Goal: Task Accomplishment & Management: Complete application form

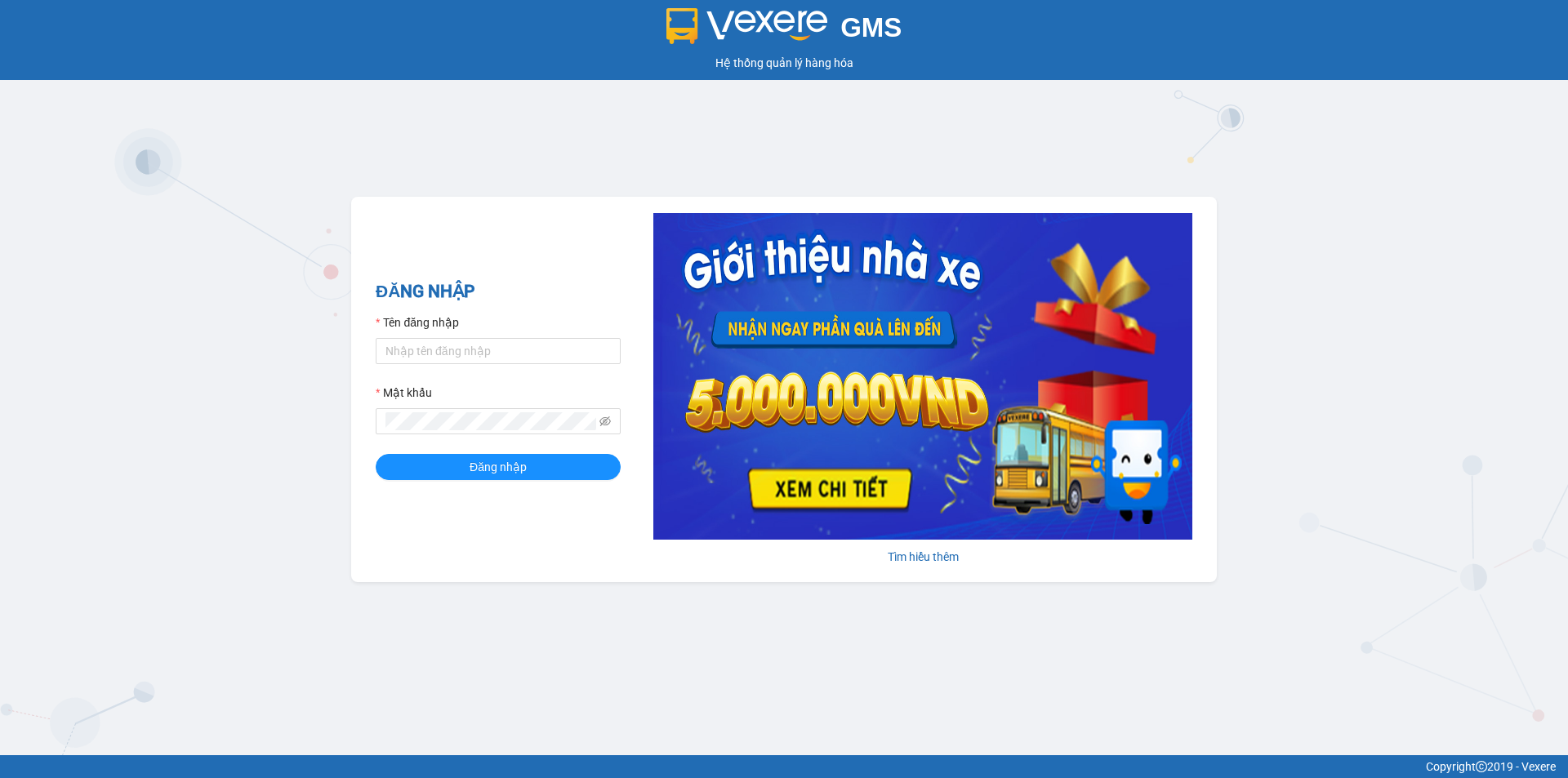
click at [428, 375] on form "Tên đăng nhập Mật khẩu Đăng nhập" at bounding box center [498, 396] width 245 height 167
click at [442, 360] on input "Tên đăng nhập" at bounding box center [498, 351] width 245 height 26
type input "thanhtra.tankimchi"
click at [442, 433] on span at bounding box center [498, 421] width 245 height 26
click at [375, 454] on button "Đăng nhập" at bounding box center [498, 467] width 245 height 26
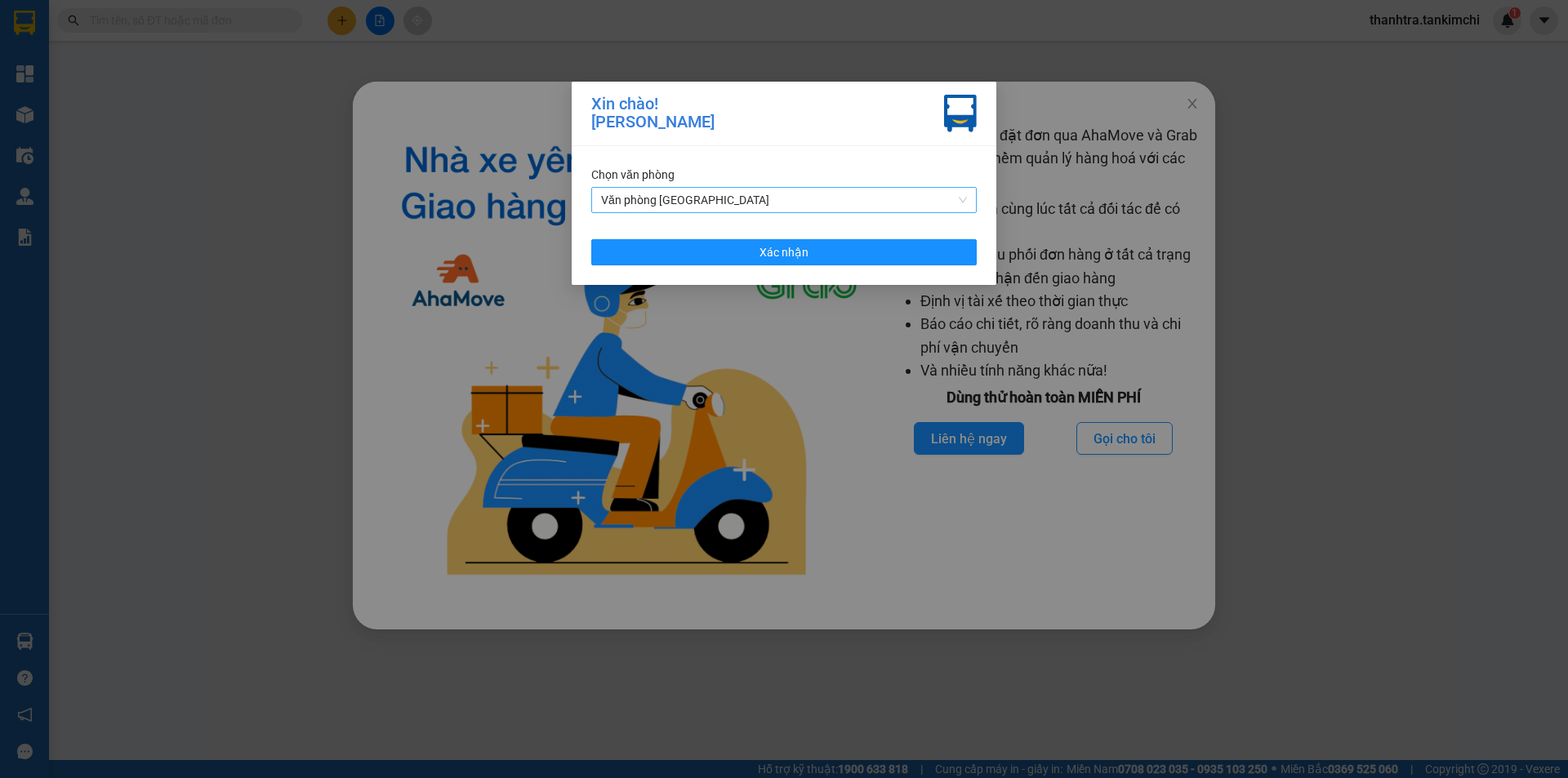
click at [758, 188] on span "Văn phòng [GEOGRAPHIC_DATA]" at bounding box center [783, 200] width 366 height 24
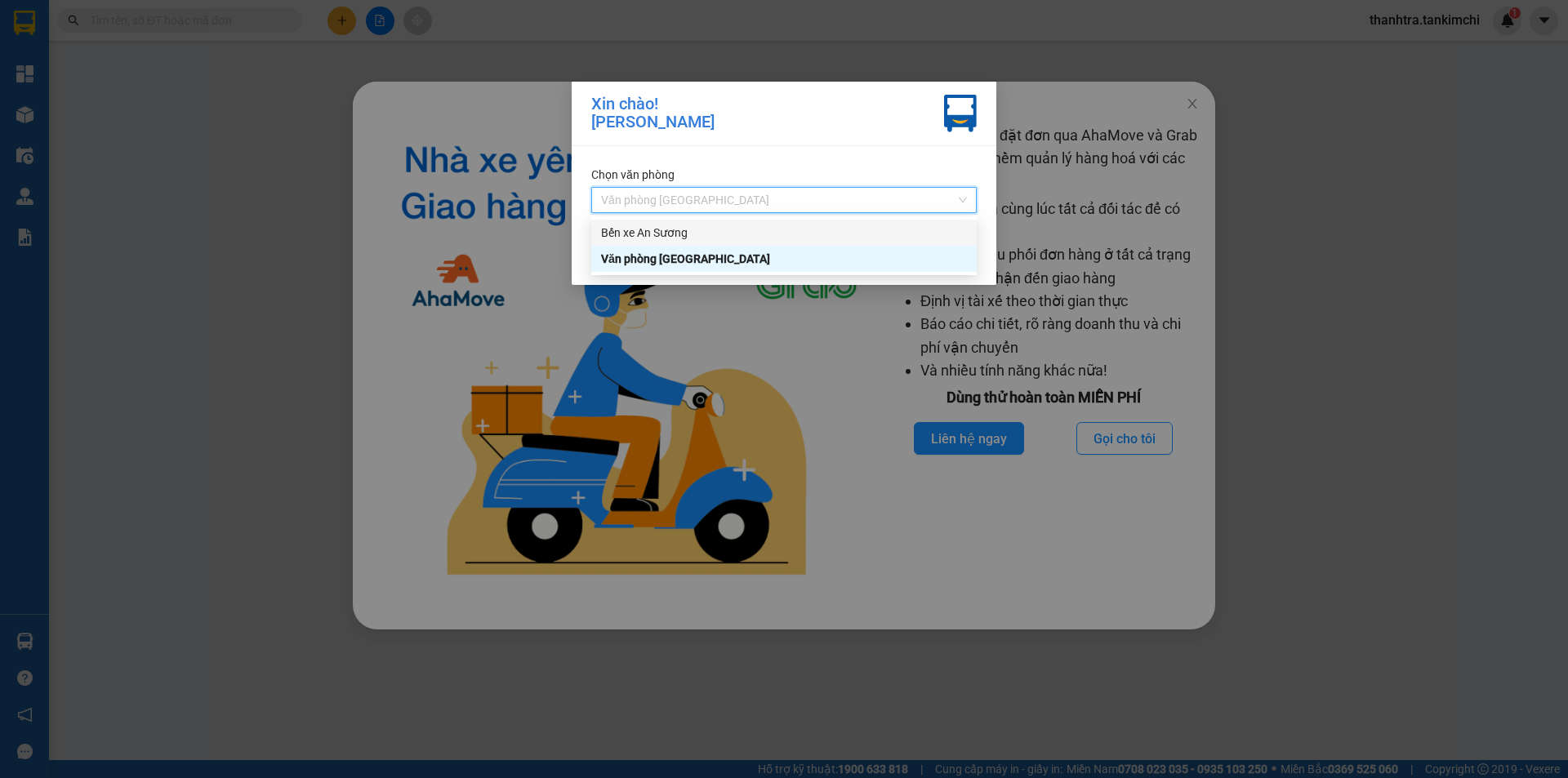
click at [699, 226] on div "Bến xe An Sương" at bounding box center [783, 232] width 366 height 18
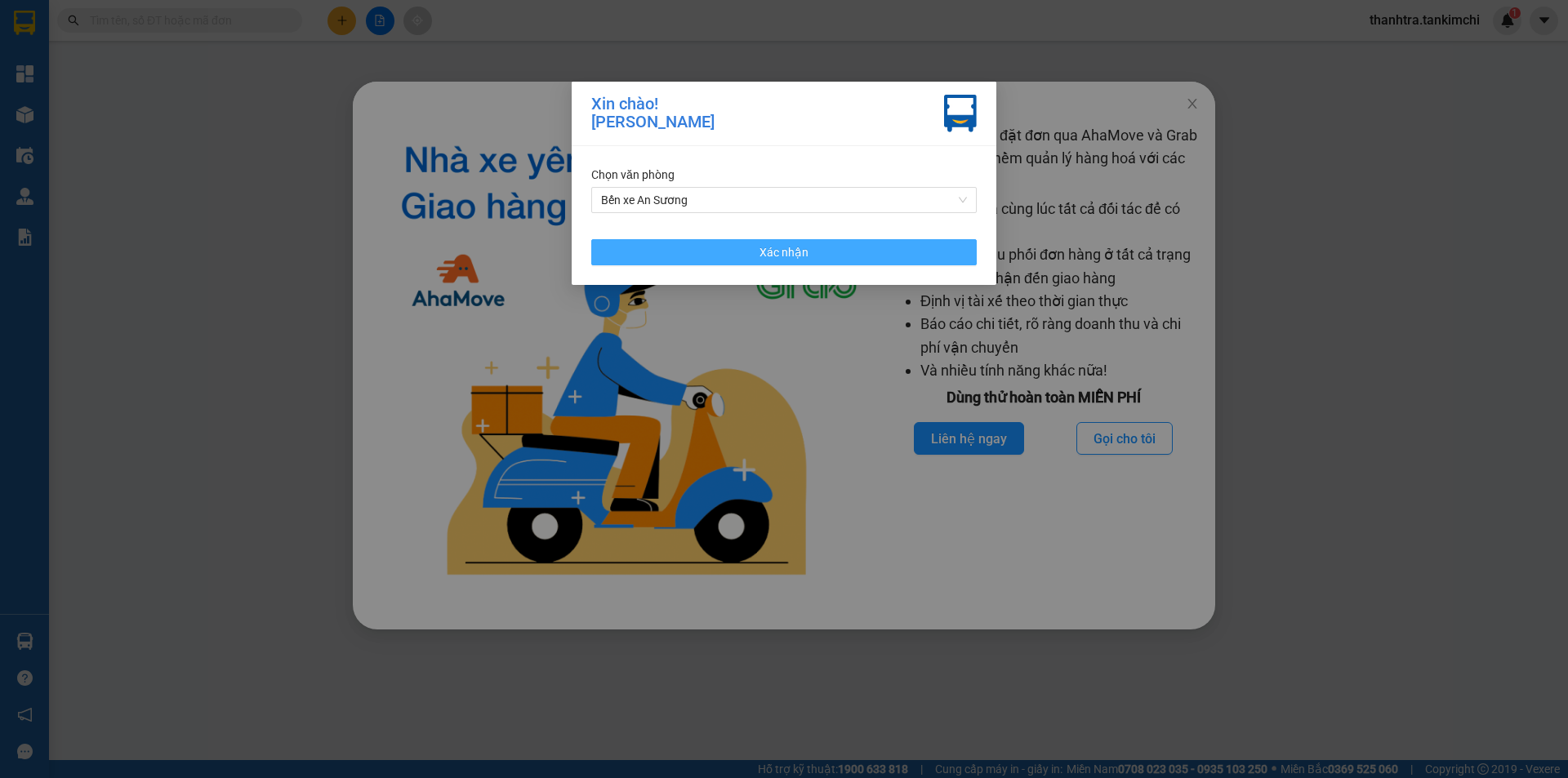
click at [708, 250] on button "Xác nhận" at bounding box center [784, 252] width 386 height 26
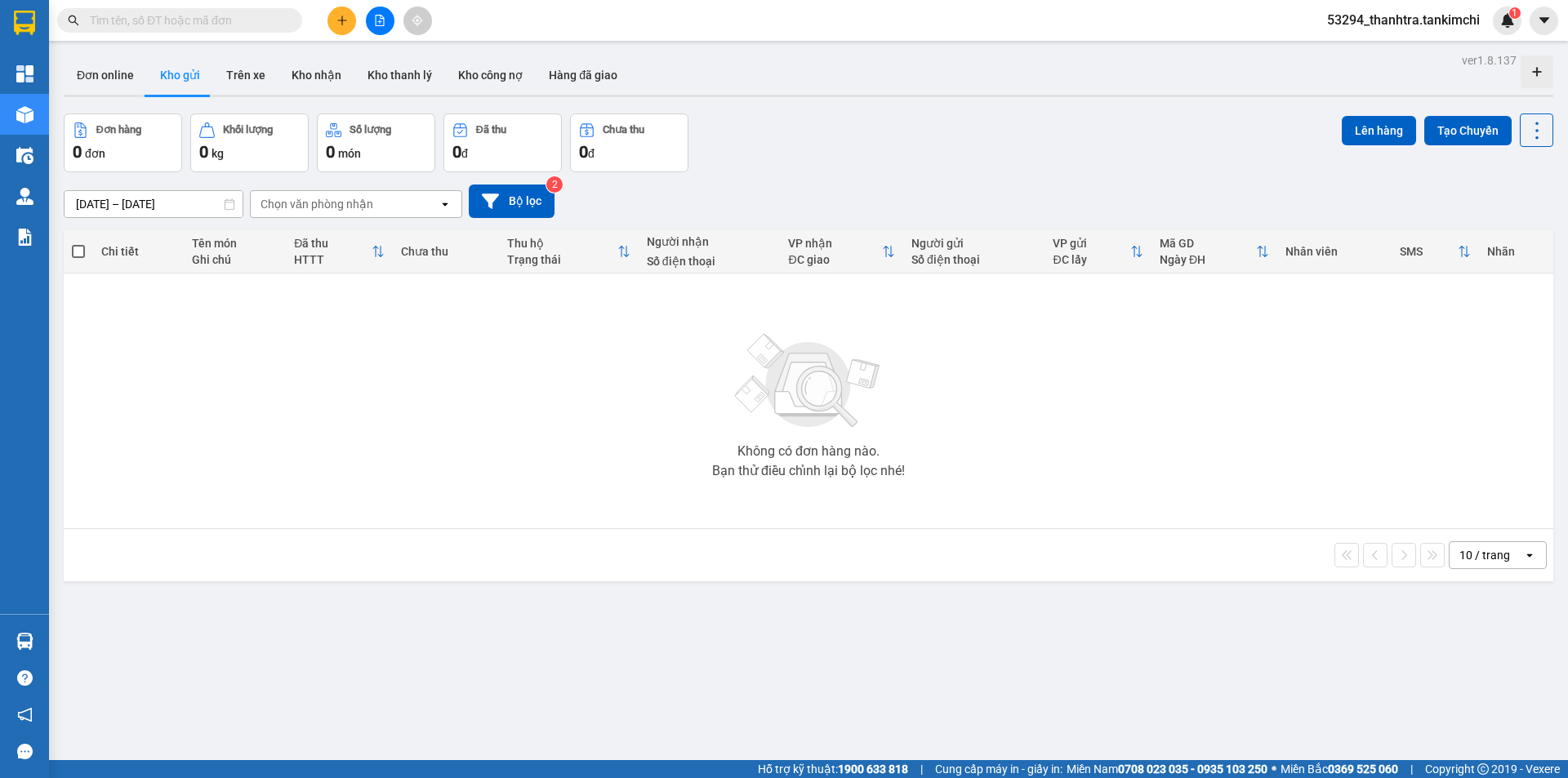
click at [395, 24] on div at bounding box center [380, 20] width 122 height 29
click at [386, 26] on button at bounding box center [380, 20] width 29 height 29
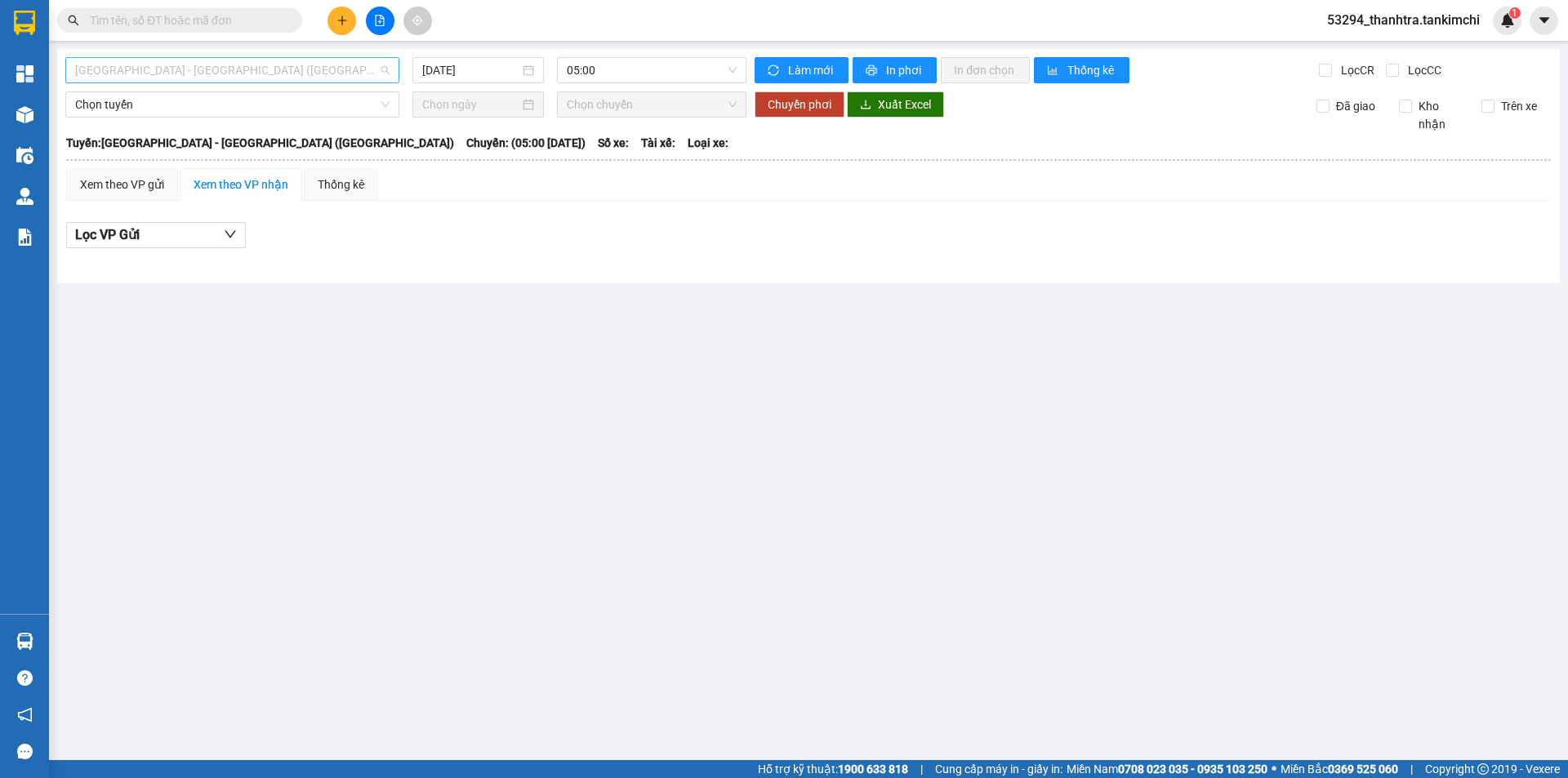
click at [331, 74] on span "Đà Nẵng - Hà Nội (Hàng)" at bounding box center [232, 70] width 314 height 24
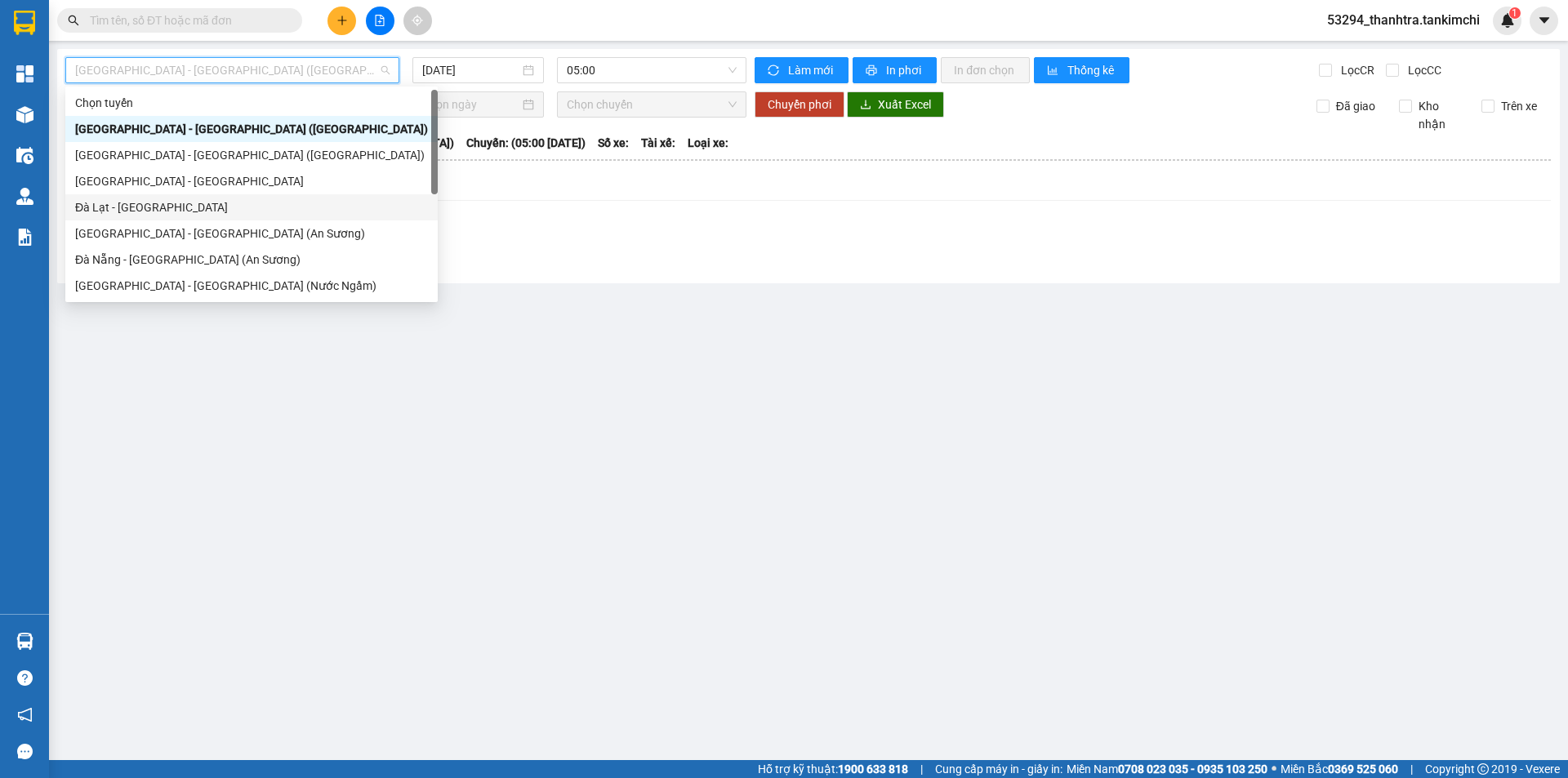
scroll to position [26, 0]
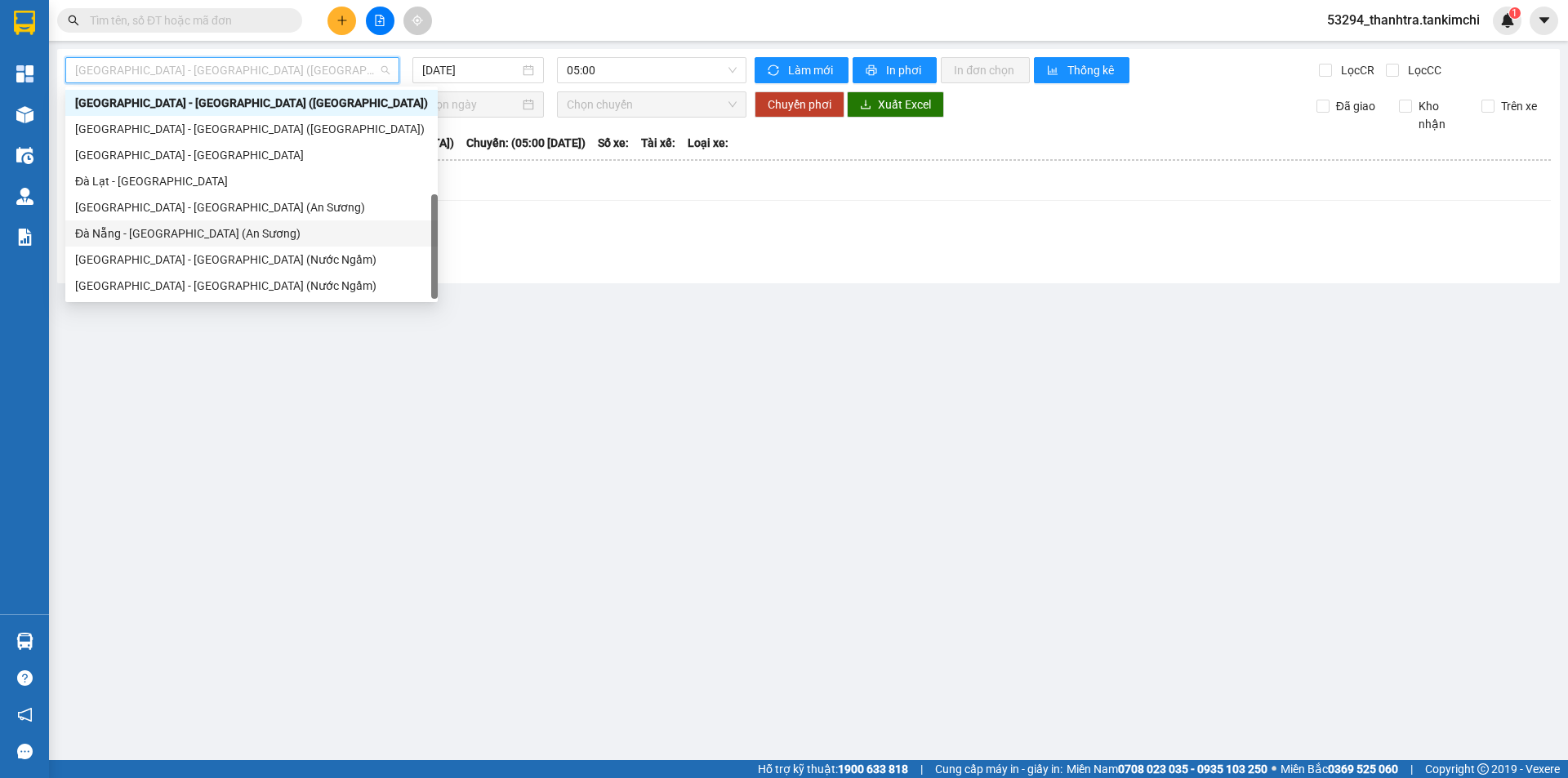
click at [175, 228] on div "Đà Nẵng - Sài Gòn (An Sương)" at bounding box center [251, 232] width 353 height 18
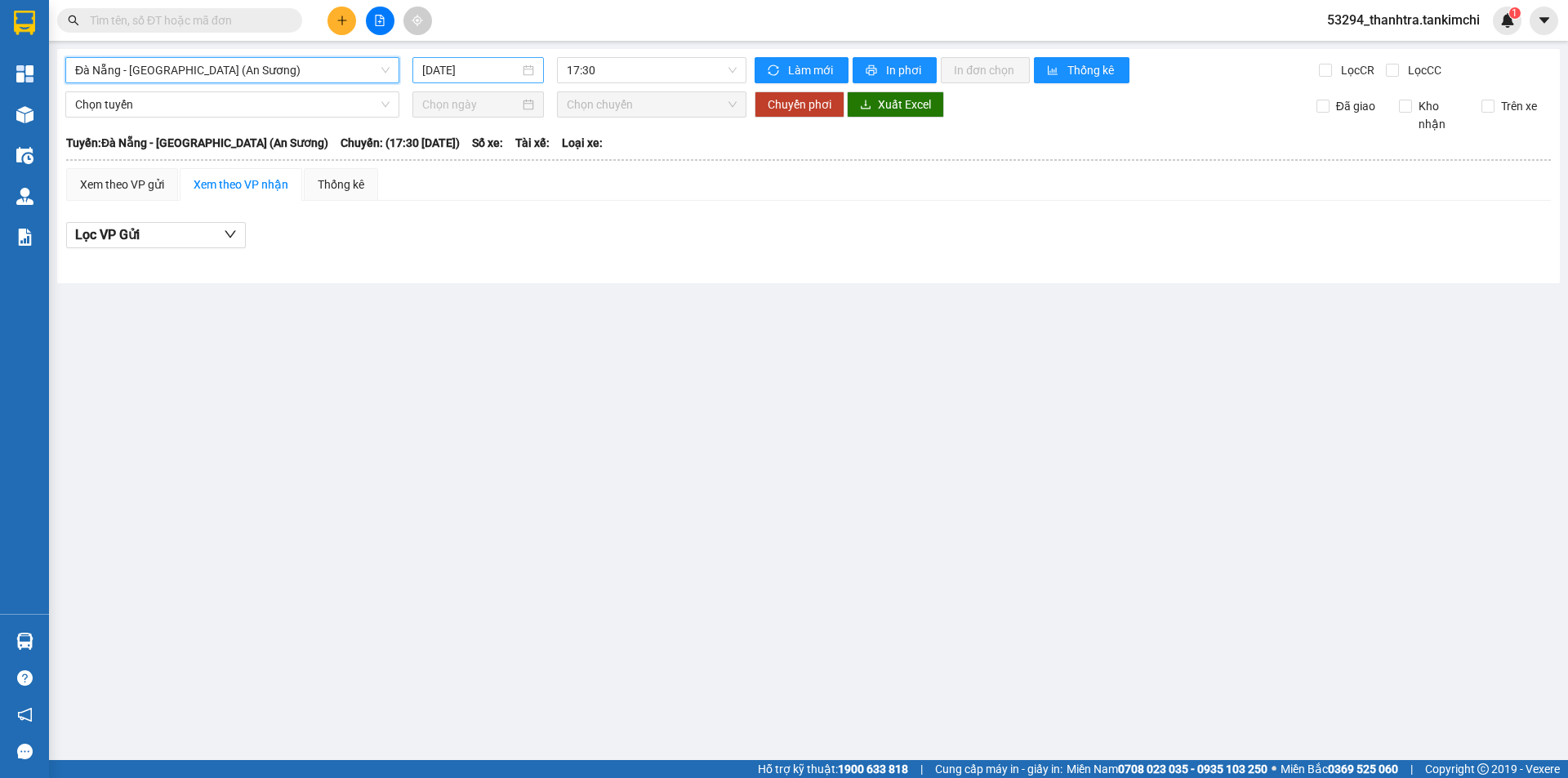
click at [461, 75] on input "12/08/2025" at bounding box center [470, 69] width 97 height 18
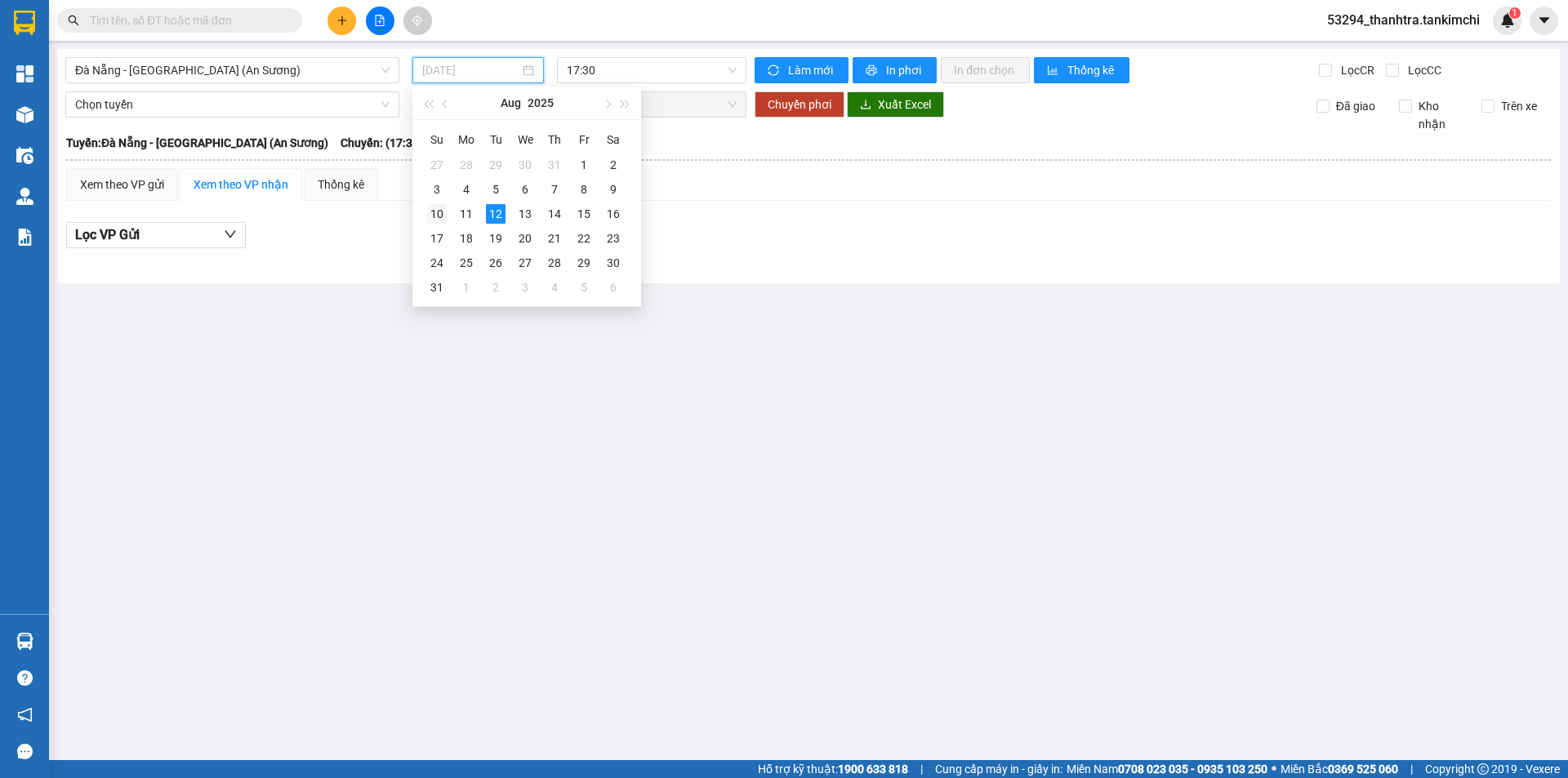
click at [443, 208] on div "10" at bounding box center [436, 213] width 19 height 19
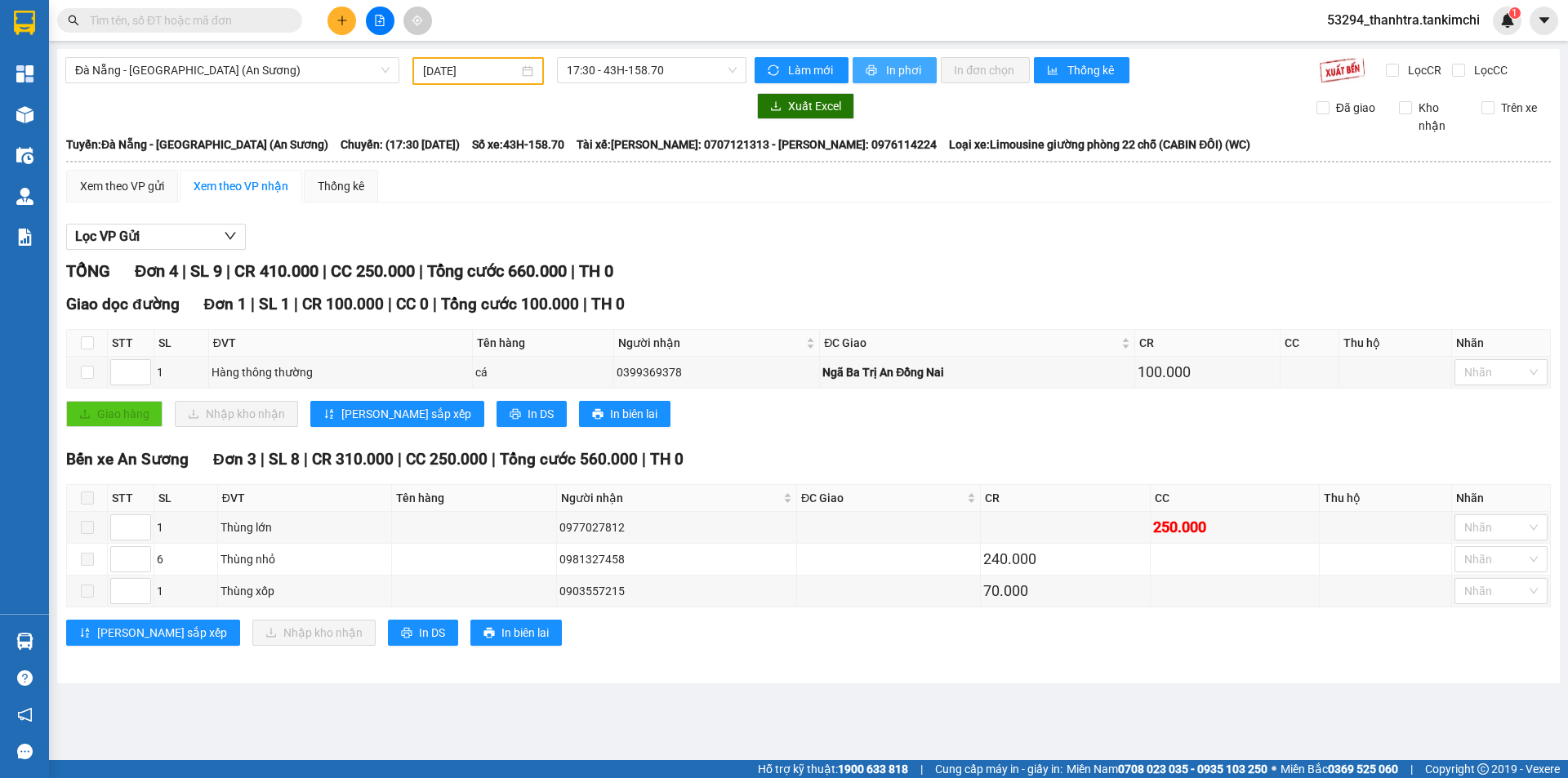
click at [863, 70] on button "In phơi" at bounding box center [894, 70] width 84 height 26
click at [866, 63] on button "In phơi" at bounding box center [894, 70] width 84 height 26
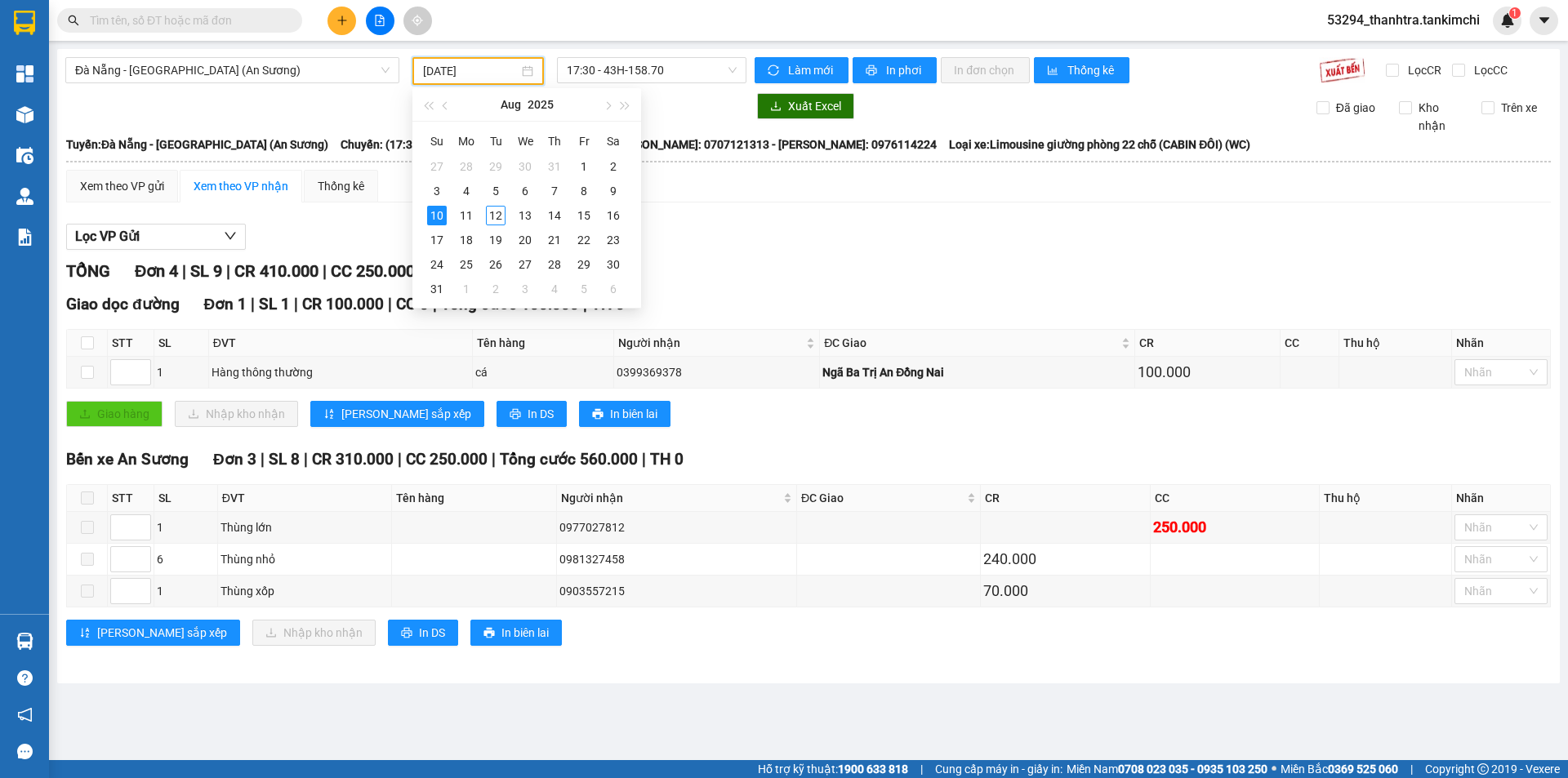
click at [447, 79] on input "10/08/2025" at bounding box center [470, 70] width 95 height 18
click at [605, 185] on div "9" at bounding box center [613, 191] width 19 height 19
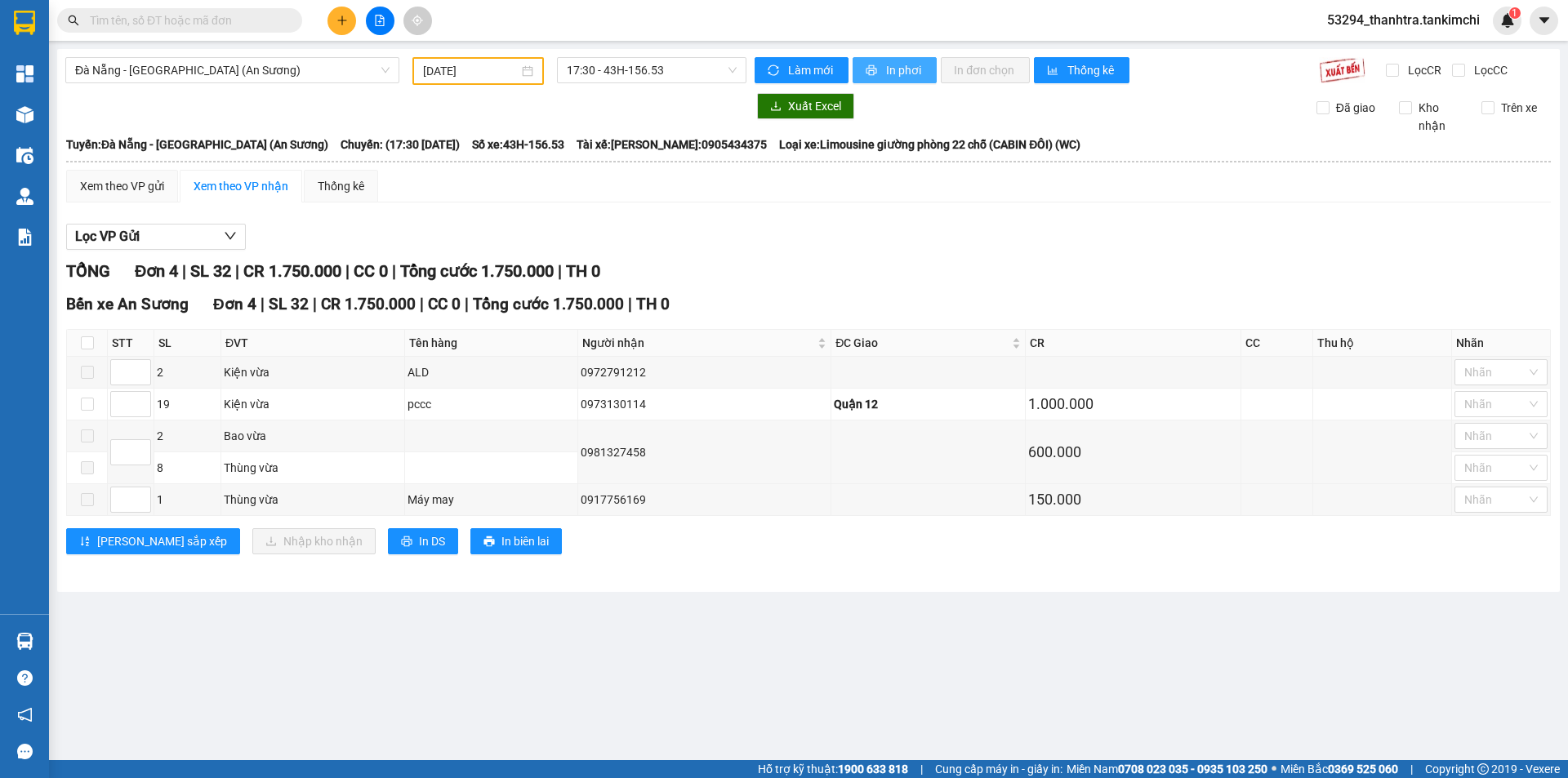
click at [879, 58] on button "In phơi" at bounding box center [894, 70] width 84 height 26
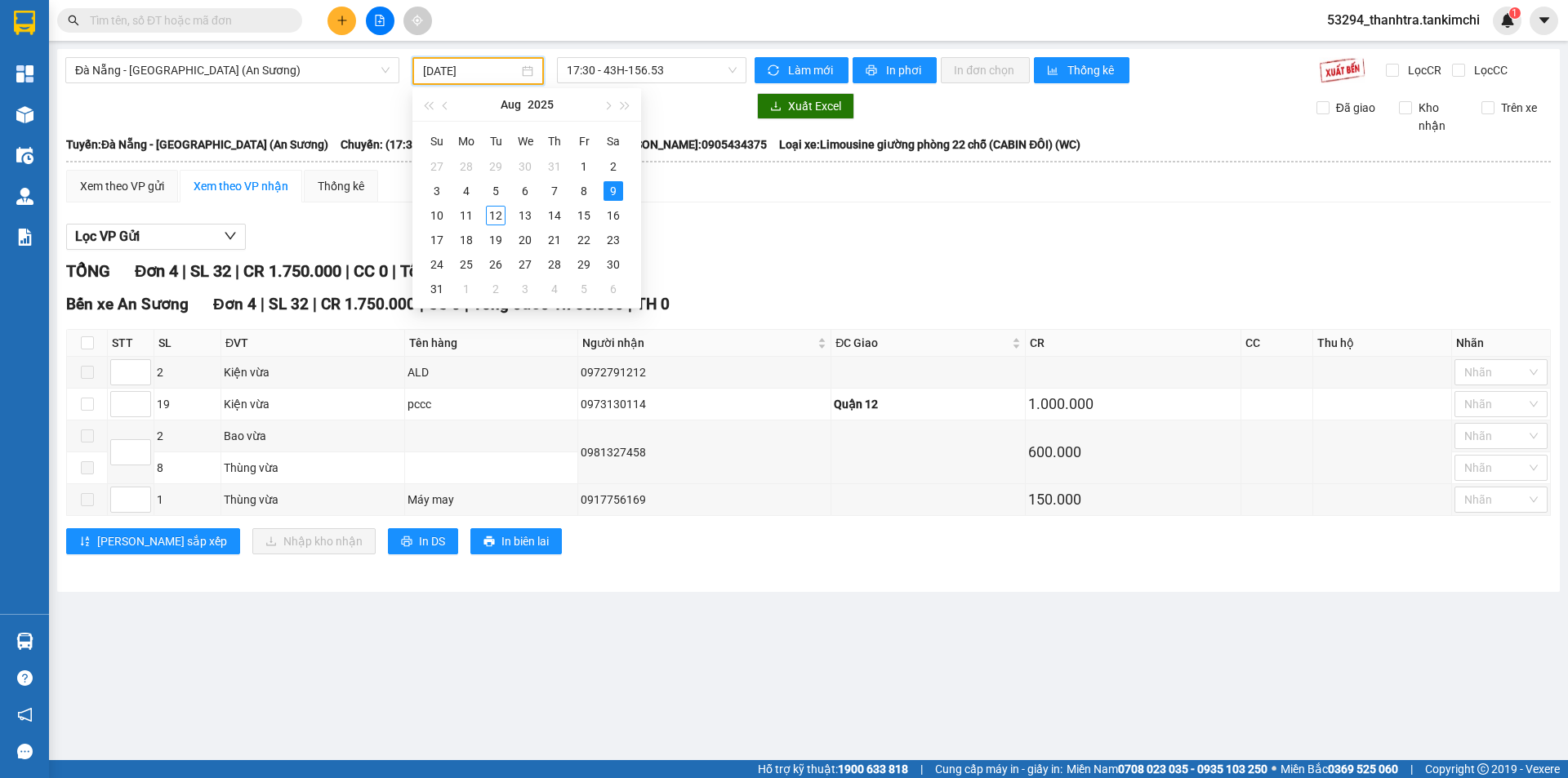
click at [486, 72] on input "09/08/2025" at bounding box center [470, 70] width 95 height 18
click at [460, 220] on div "11" at bounding box center [465, 215] width 19 height 19
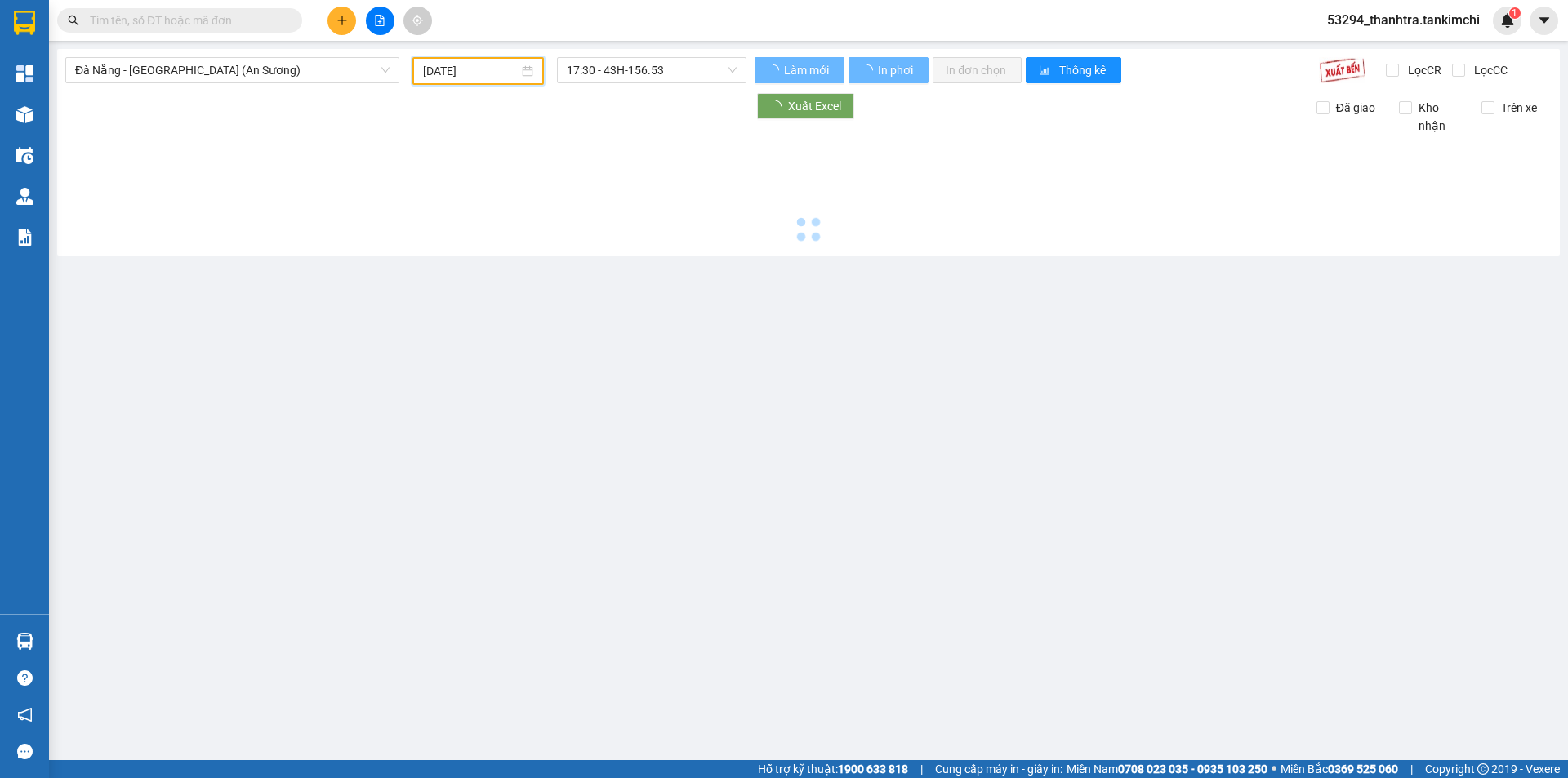
type input "11/08/2025"
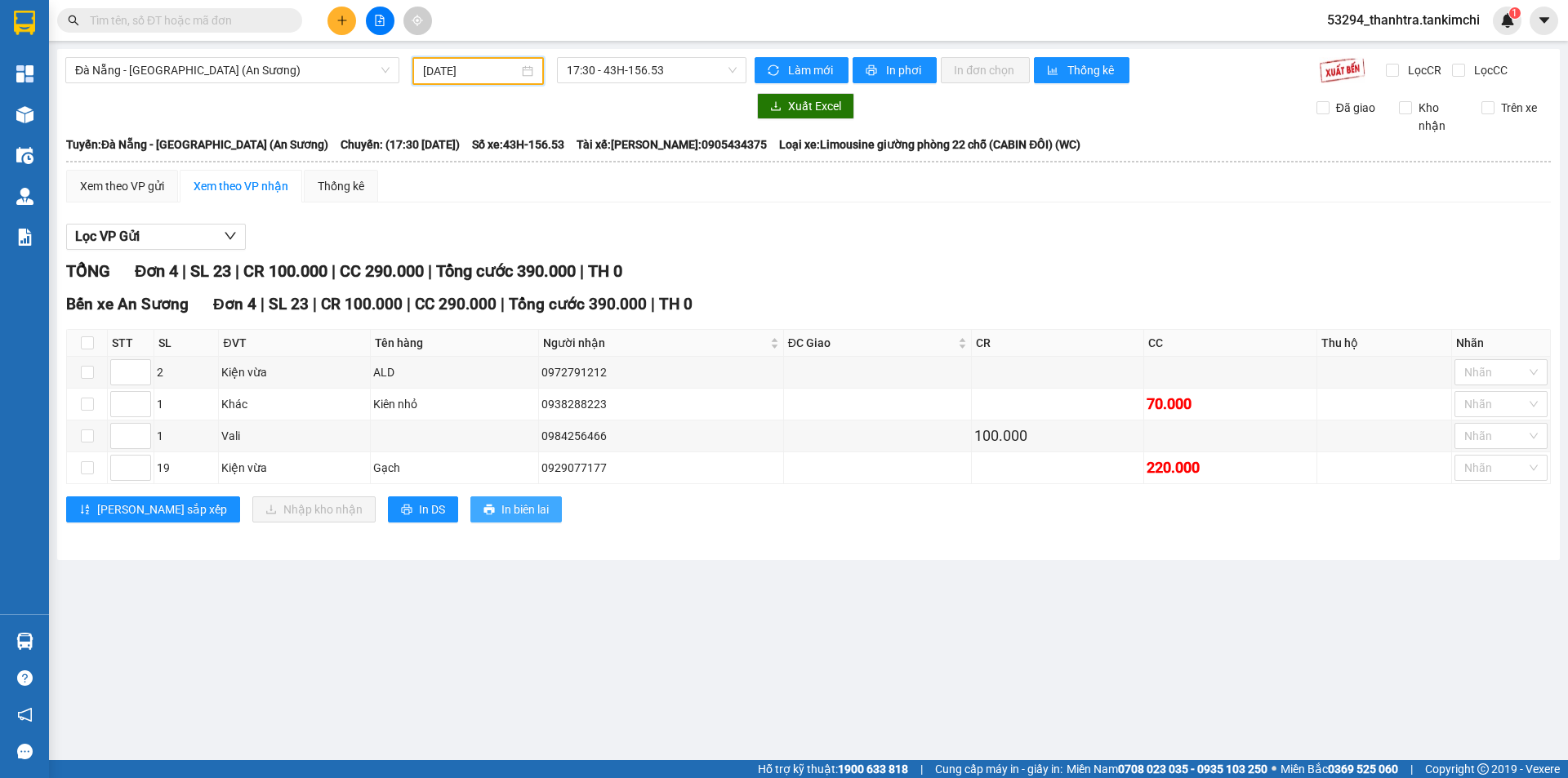
click at [501, 502] on span "In biên lai" at bounding box center [525, 508] width 47 height 18
click at [872, 69] on icon "printer" at bounding box center [871, 70] width 11 height 11
click at [909, 56] on div "Đà Nẵng - Sài Gòn (An Sương) 11/08/2025 17:30 - 43H-156.53 Làm mới In phơi In đ…" at bounding box center [808, 305] width 1502 height 511
click at [909, 58] on button "In phơi" at bounding box center [894, 70] width 84 height 26
click at [926, 72] on button "In phơi" at bounding box center [894, 70] width 84 height 26
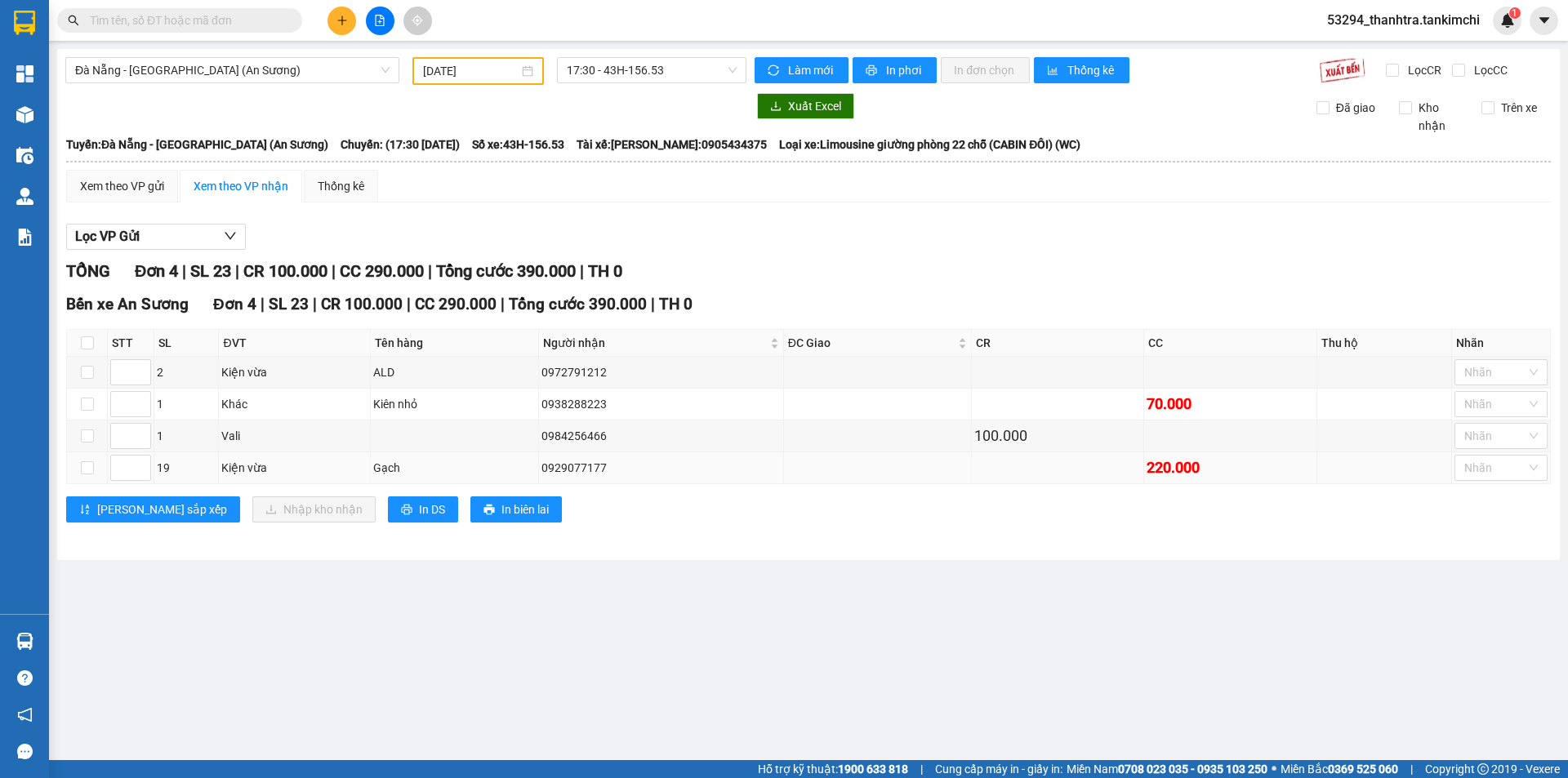
click at [586, 471] on div "0929077177" at bounding box center [661, 467] width 239 height 18
copy div "0929077177"
click at [564, 548] on div "Đà Nẵng - Sài Gòn (An Sương) 11/08/2025 17:30 - 43H-156.53 Làm mới In phơi In đ…" at bounding box center [808, 305] width 1502 height 511
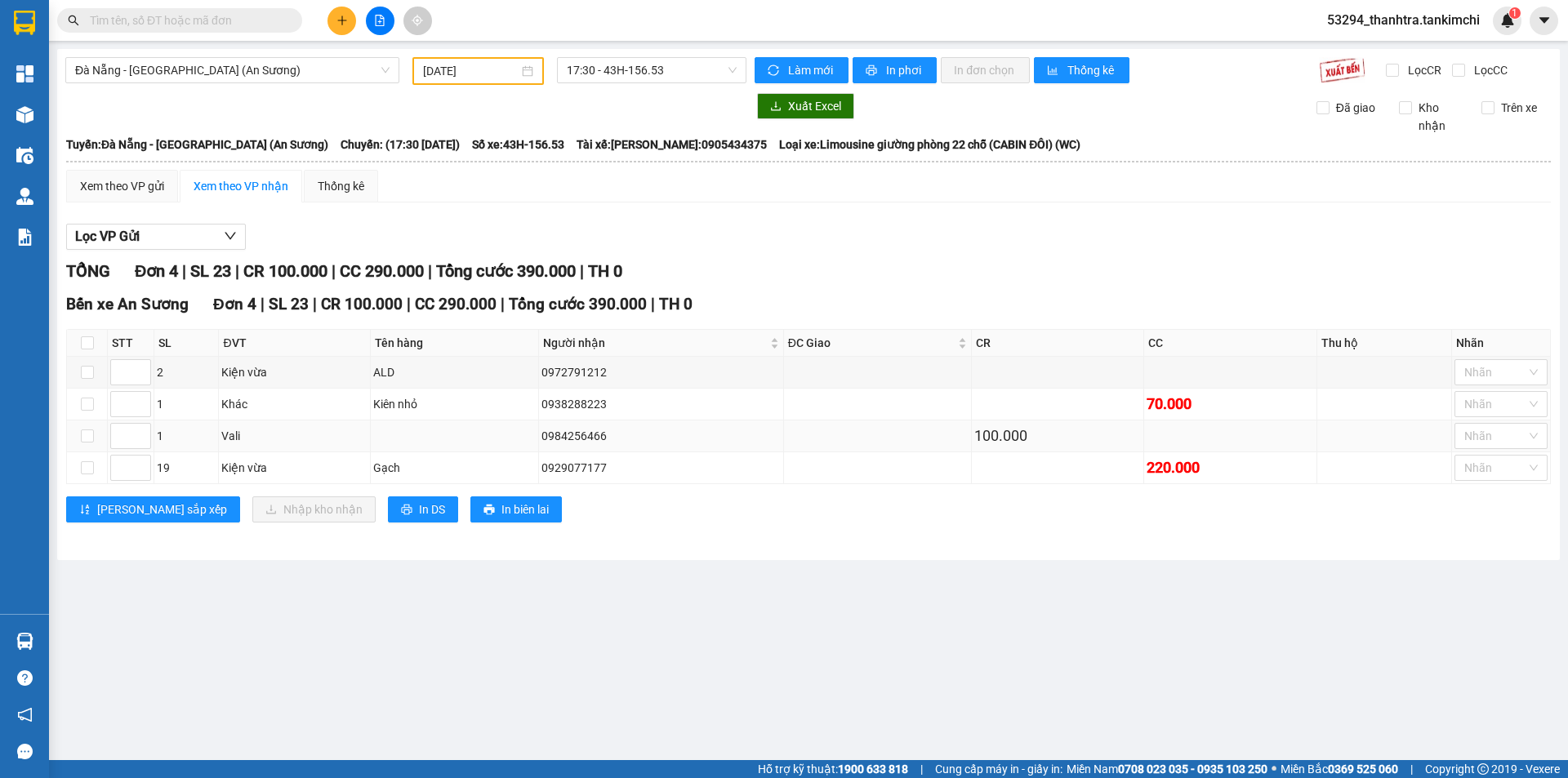
click at [577, 430] on div "0984256466" at bounding box center [661, 435] width 239 height 18
copy div "0984256466"
click at [569, 407] on div "0938288223" at bounding box center [661, 403] width 239 height 18
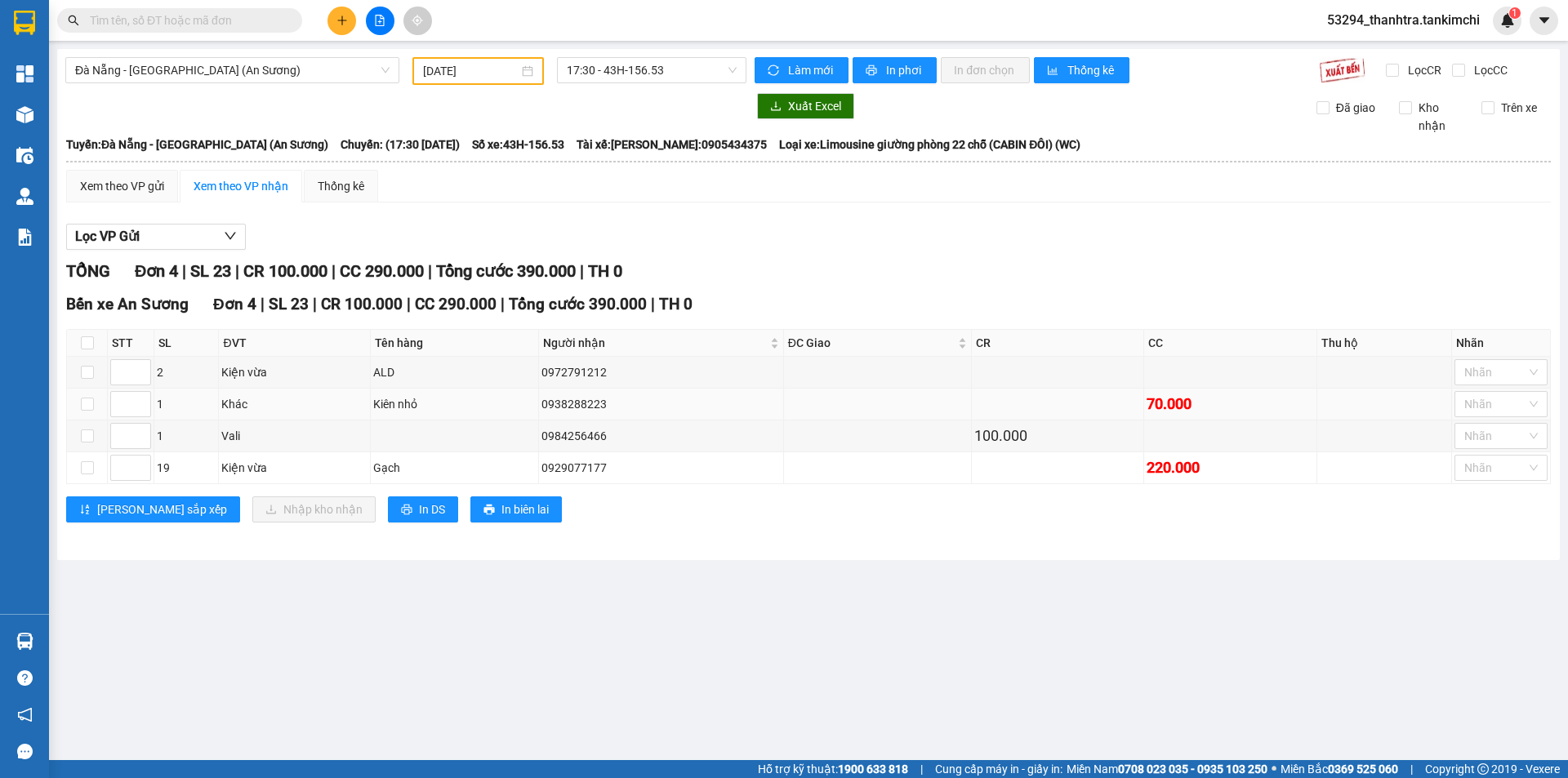
click at [569, 407] on div "0938288223" at bounding box center [661, 403] width 239 height 18
copy div "0938288223"
click at [545, 374] on div "0972791212" at bounding box center [661, 371] width 239 height 18
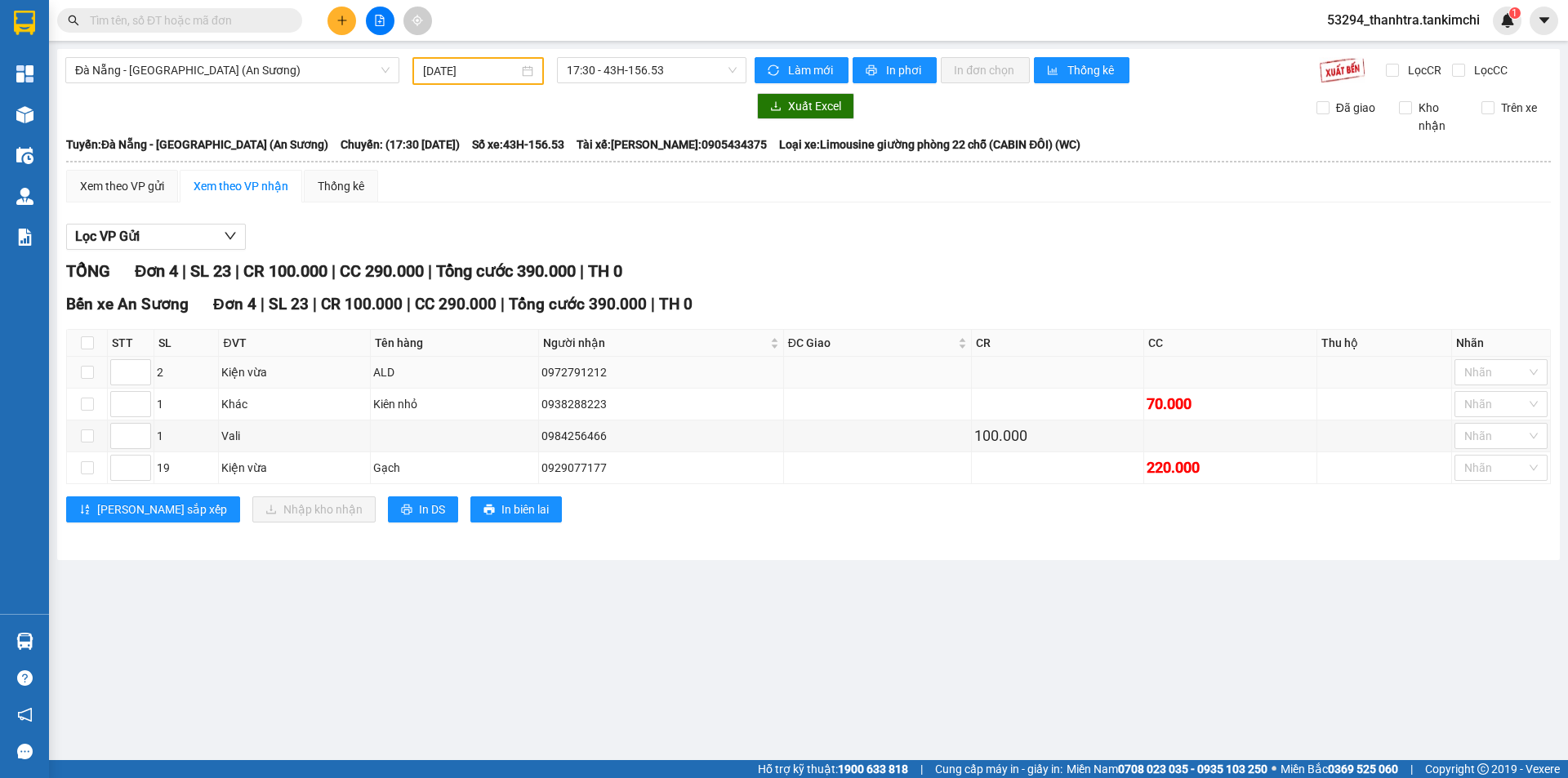
copy div "0972791212"
drag, startPoint x: 479, startPoint y: 518, endPoint x: 483, endPoint y: 553, distance: 35.2
click at [483, 533] on div "Bến xe An Sương Đơn 4 | SL 23 | CR 100.000 | CC 290.000 | Tổng cước 390.000 | T…" at bounding box center [808, 413] width 1485 height 243
click at [487, 634] on main "Đà Nẵng - Sài Gòn (An Sương) 11/08/2025 17:30 - 43H-156.53 Làm mới In phơi In đ…" at bounding box center [784, 380] width 1568 height 759
click at [563, 407] on div "0938288223" at bounding box center [661, 403] width 239 height 18
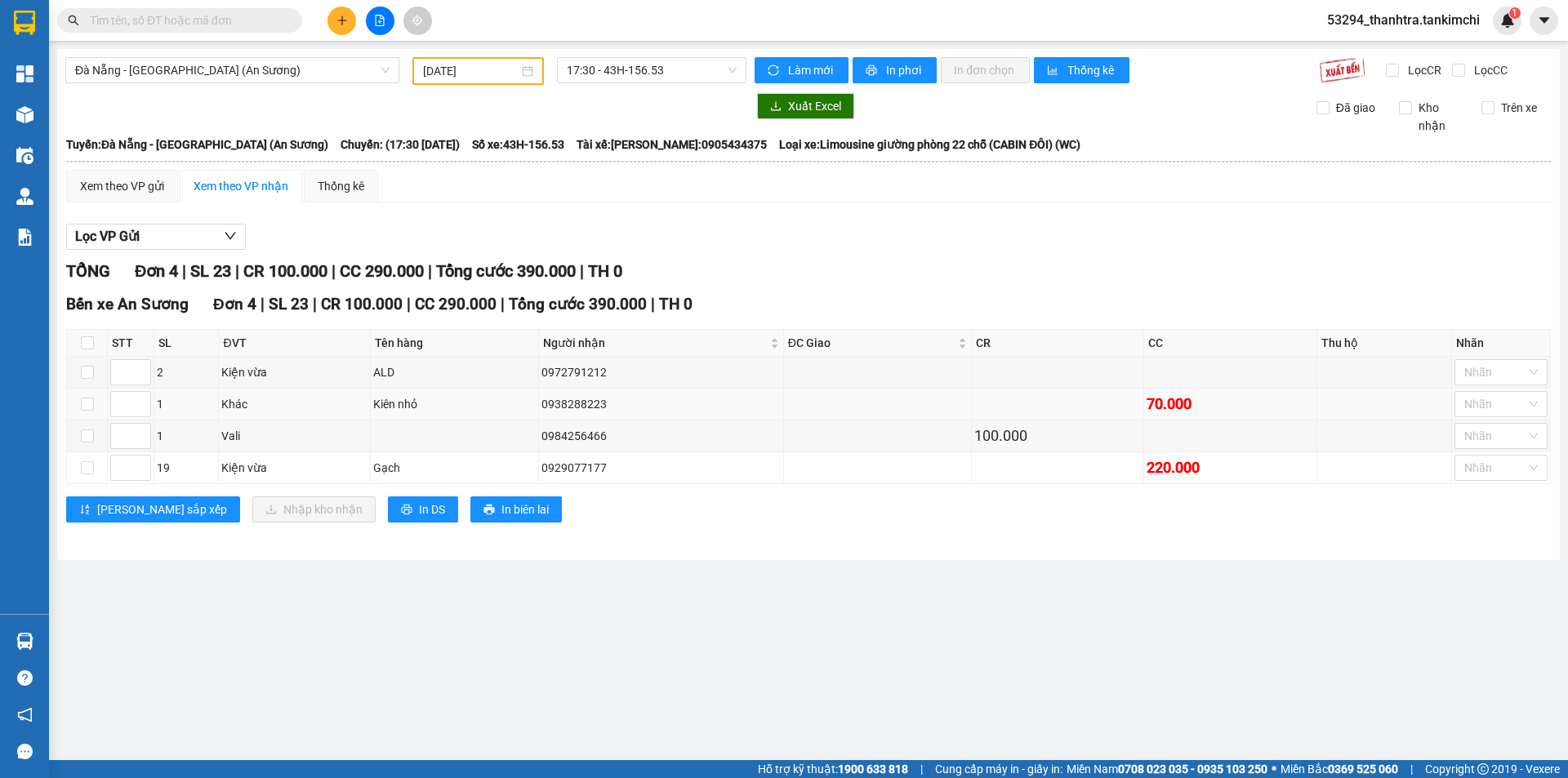
click at [563, 407] on div "0938288223" at bounding box center [661, 403] width 239 height 18
copy div "0938288223"
click at [554, 466] on div "0929077177" at bounding box center [661, 467] width 239 height 18
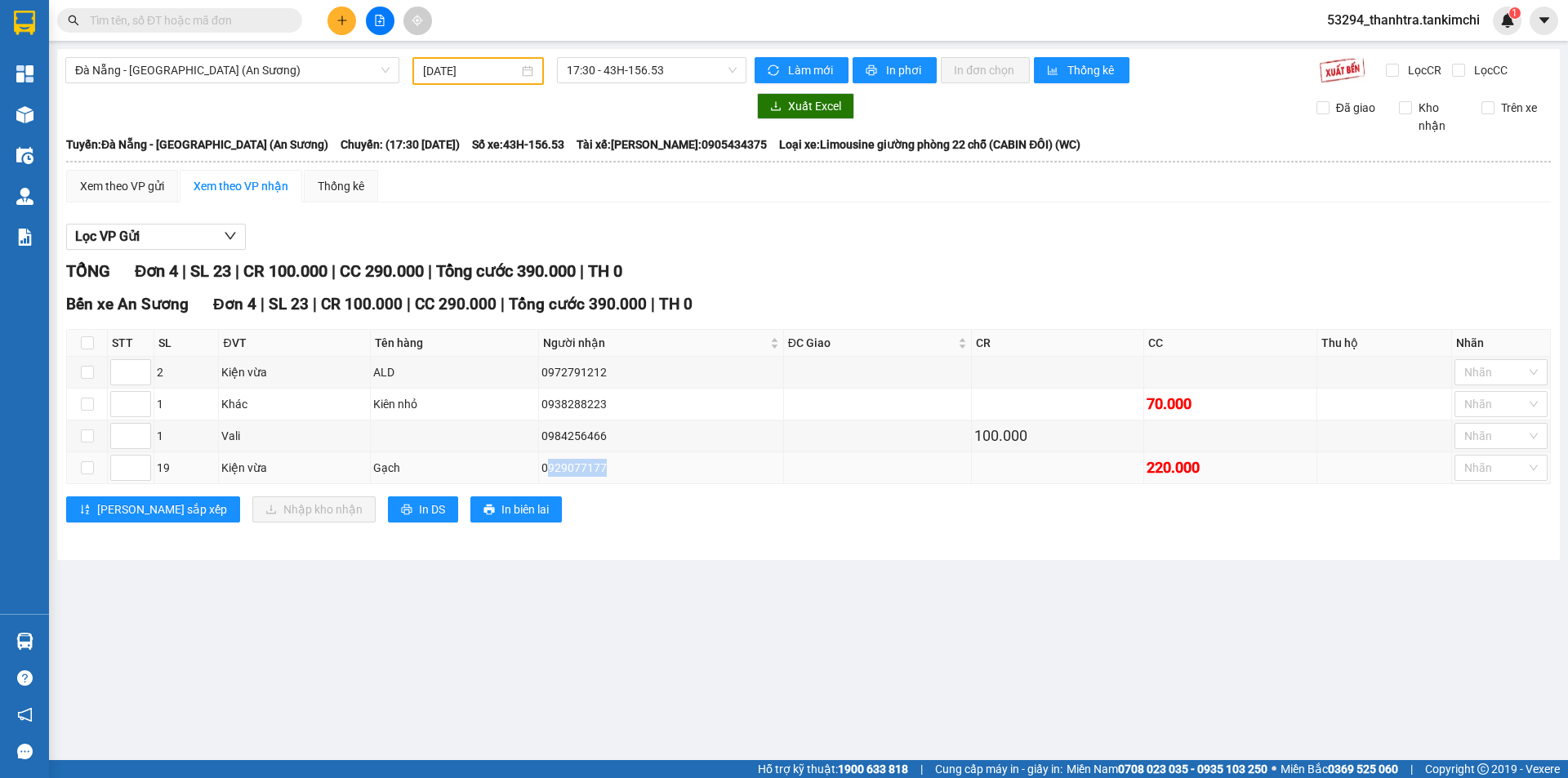
copy div "0929077177"
click at [467, 629] on main "Đà Nẵng - Sài Gòn (An Sương) 11/08/2025 17:30 - 43H-156.53 Làm mới In phơi In đ…" at bounding box center [784, 380] width 1568 height 759
click at [388, 400] on div "Kiên nhỏ" at bounding box center [454, 403] width 162 height 18
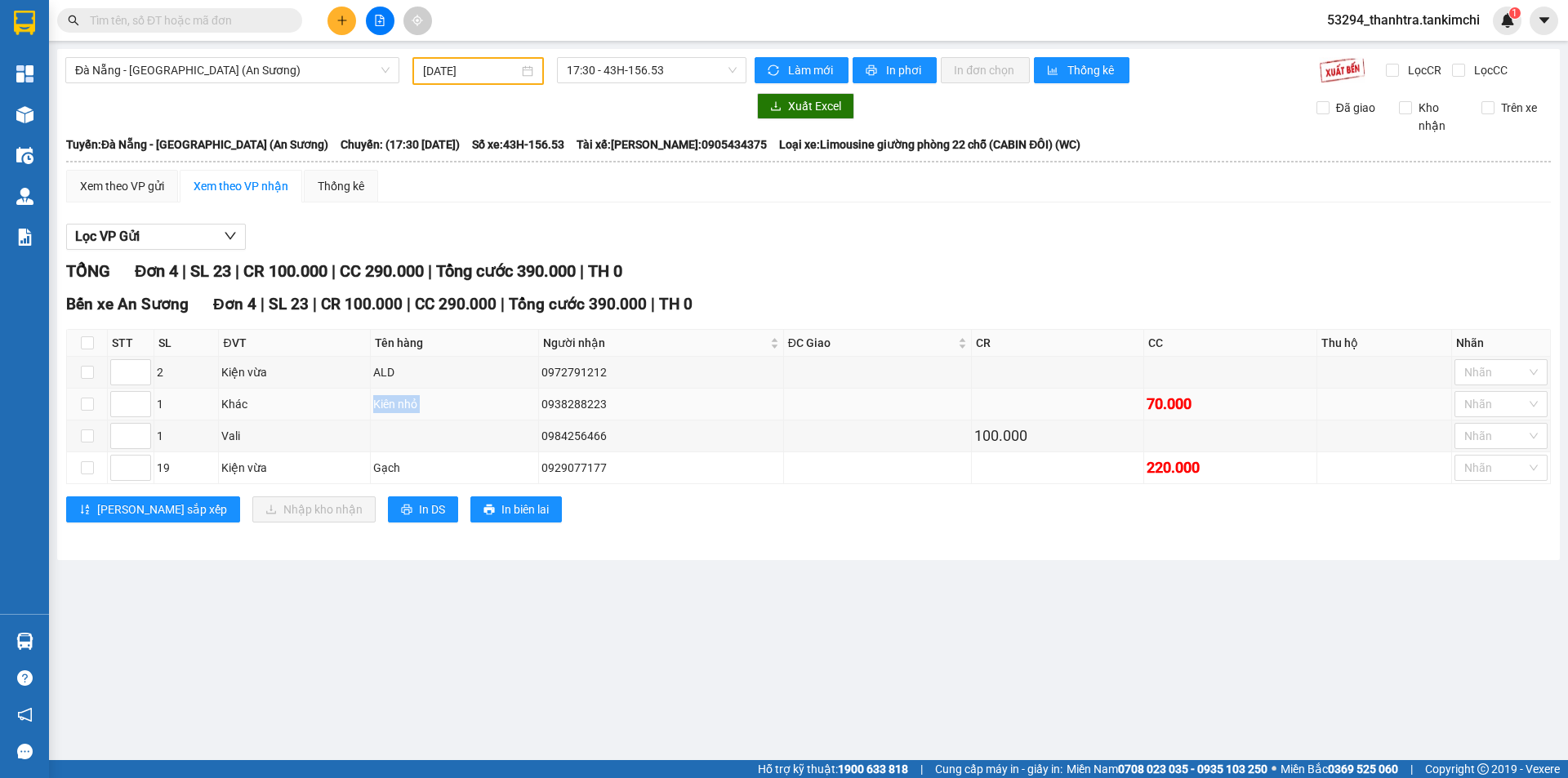
click at [526, 393] on td "Kiên nhỏ" at bounding box center [454, 404] width 168 height 31
click at [541, 403] on div "0938288223" at bounding box center [661, 403] width 239 height 18
click at [184, 23] on input "text" at bounding box center [186, 19] width 193 height 18
paste input "0983456864"
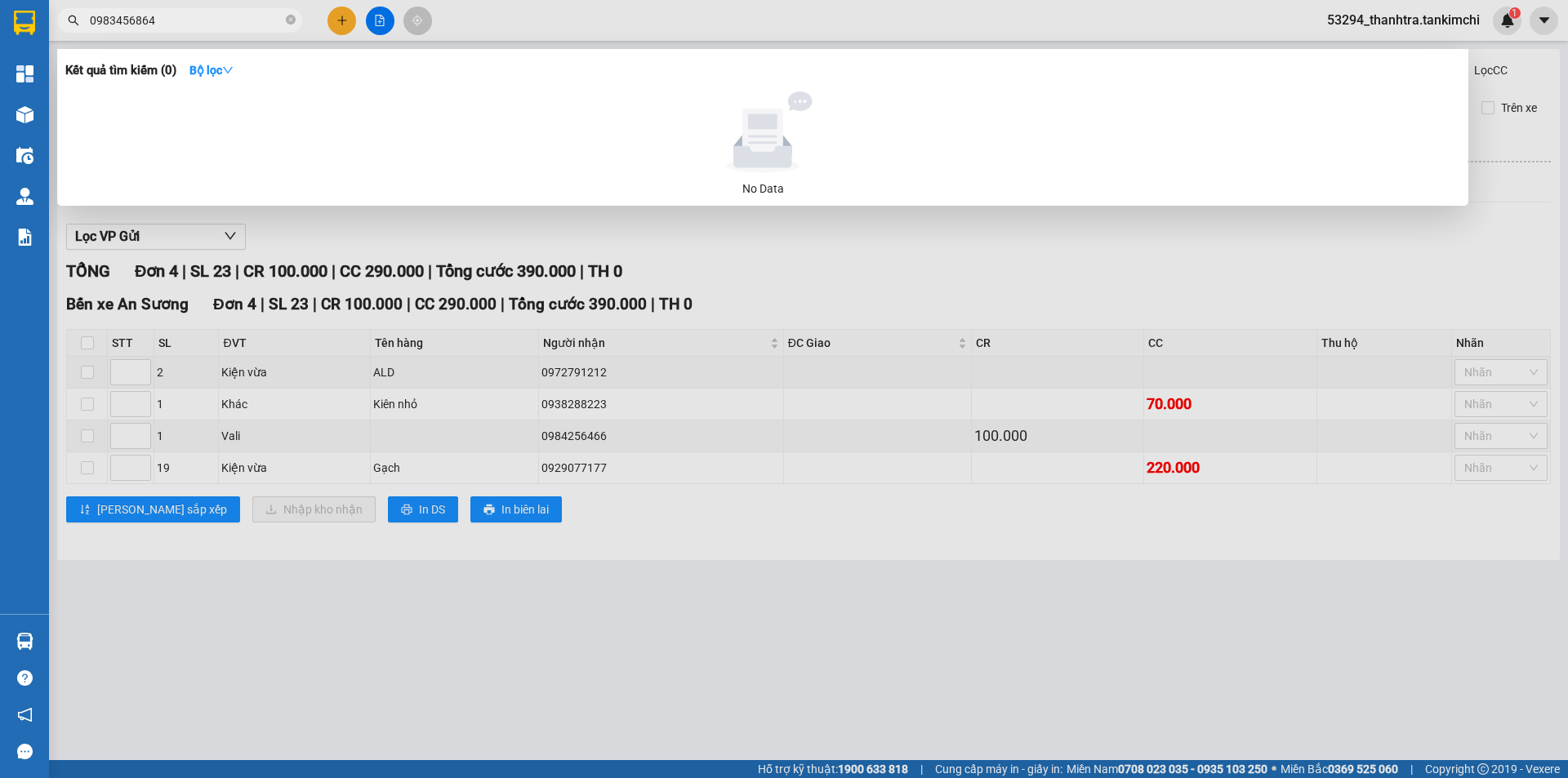
type input "0983456864"
click at [735, 543] on div at bounding box center [784, 389] width 1568 height 778
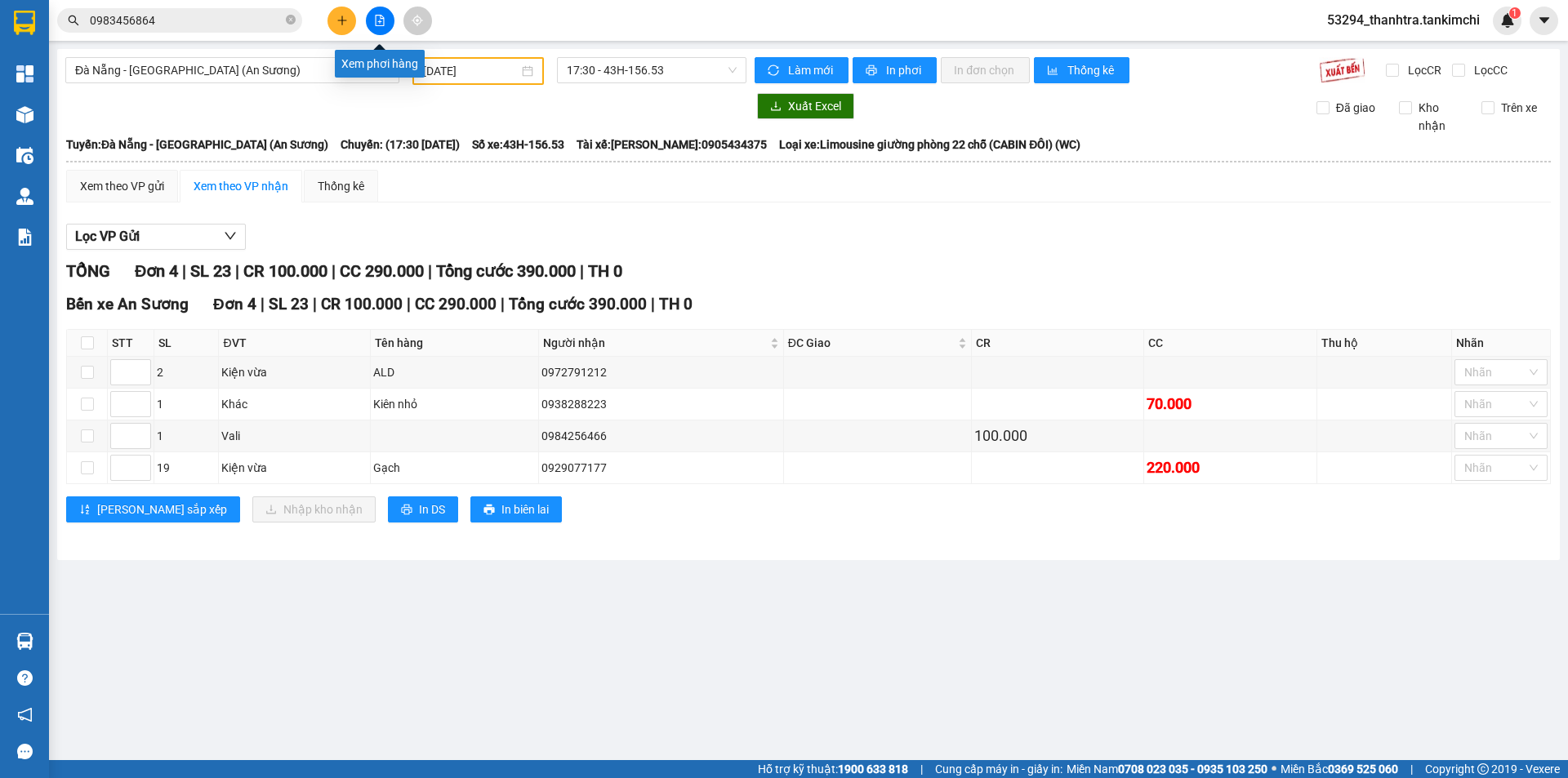
click at [375, 31] on button at bounding box center [380, 20] width 29 height 29
click at [334, 17] on button at bounding box center [341, 20] width 29 height 29
drag, startPoint x: 369, startPoint y: 55, endPoint x: 359, endPoint y: 53, distance: 10.2
click at [368, 55] on div "Tạo đơn hàng" at bounding box center [398, 60] width 122 height 31
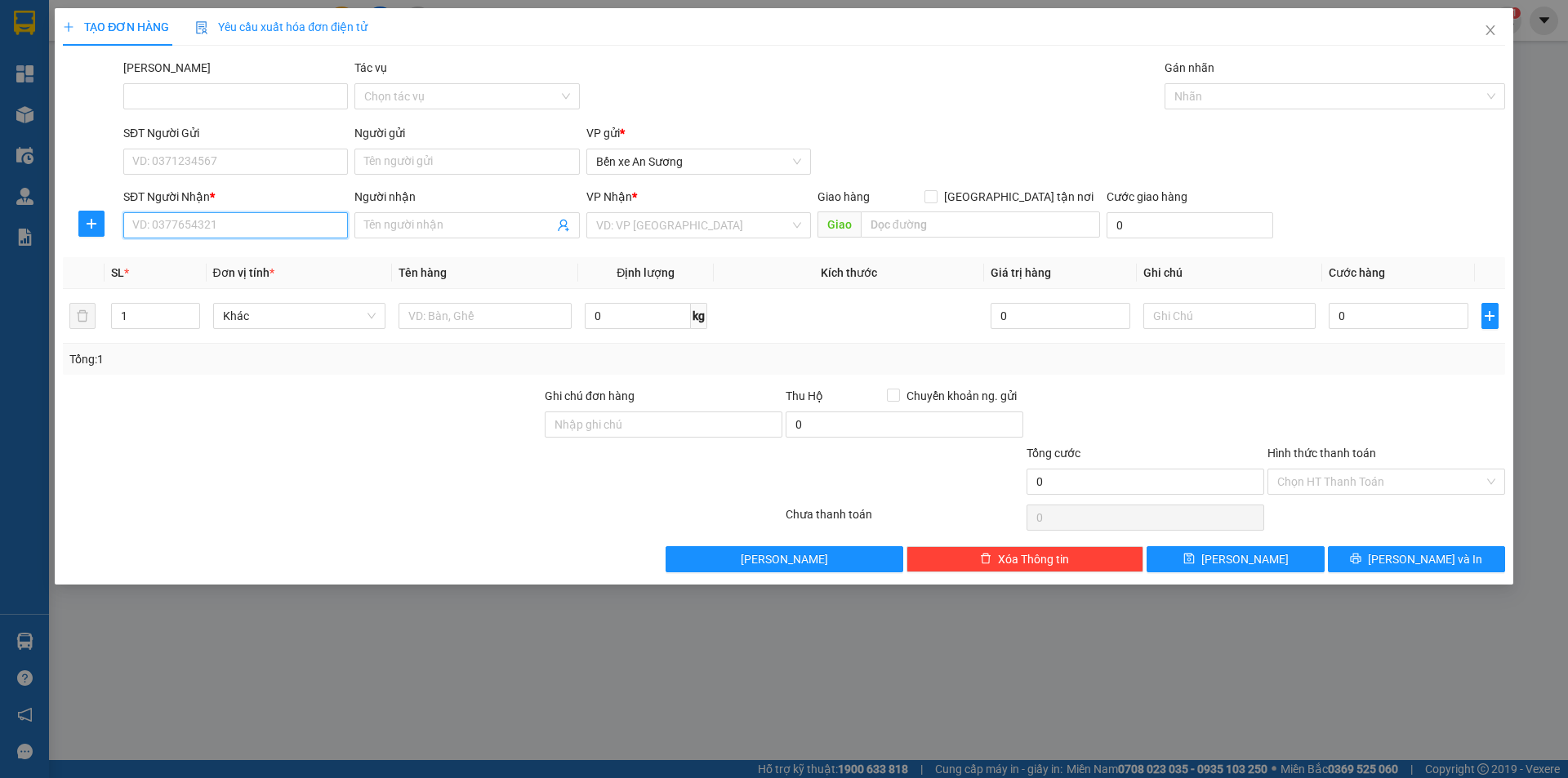
click at [211, 235] on input "SĐT Người Nhận *" at bounding box center [235, 225] width 224 height 26
click at [213, 251] on div "0344777118" at bounding box center [235, 257] width 205 height 18
type input "0344777118"
type input "Điện Bàn"
click at [323, 322] on span "Hàng thông thường" at bounding box center [300, 316] width 154 height 24
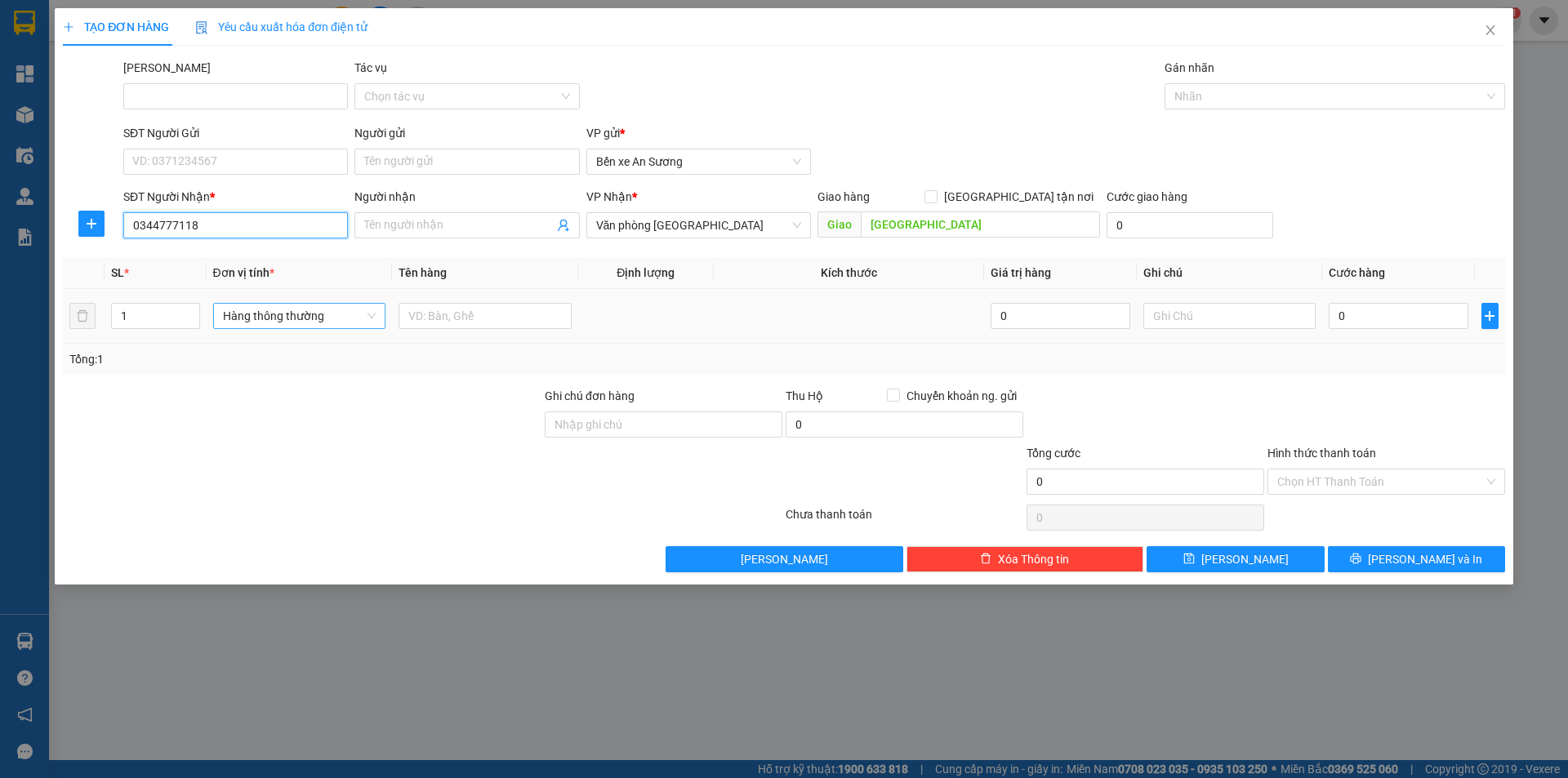
type input "0344777118"
type input "thùng"
click at [278, 355] on div "Thùng lớn" at bounding box center [300, 348] width 154 height 18
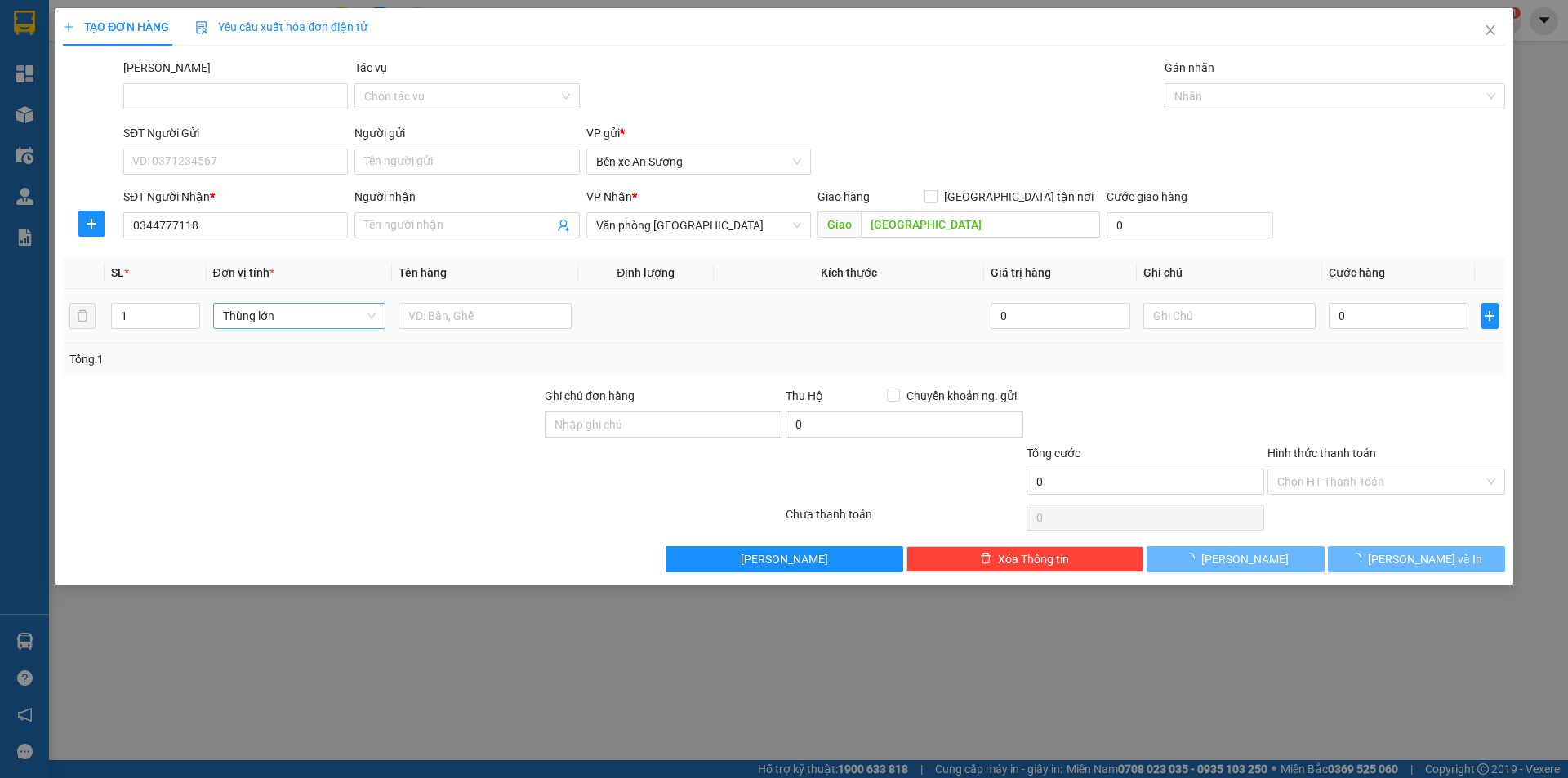
click at [435, 441] on div at bounding box center [302, 416] width 482 height 57
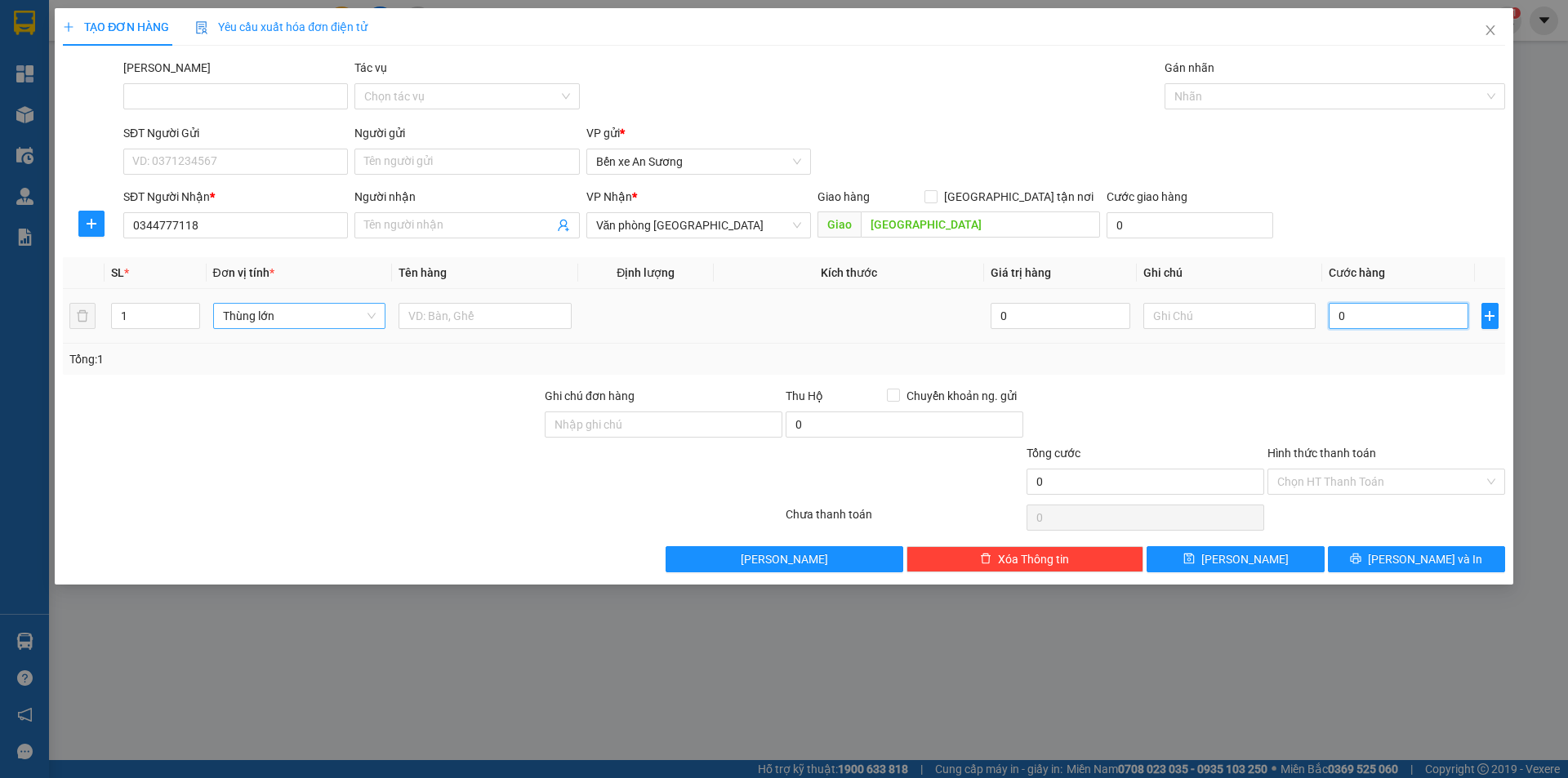
click at [1377, 312] on input "0" at bounding box center [1397, 316] width 139 height 26
click at [919, 221] on input "Điện Bàn" at bounding box center [980, 224] width 239 height 26
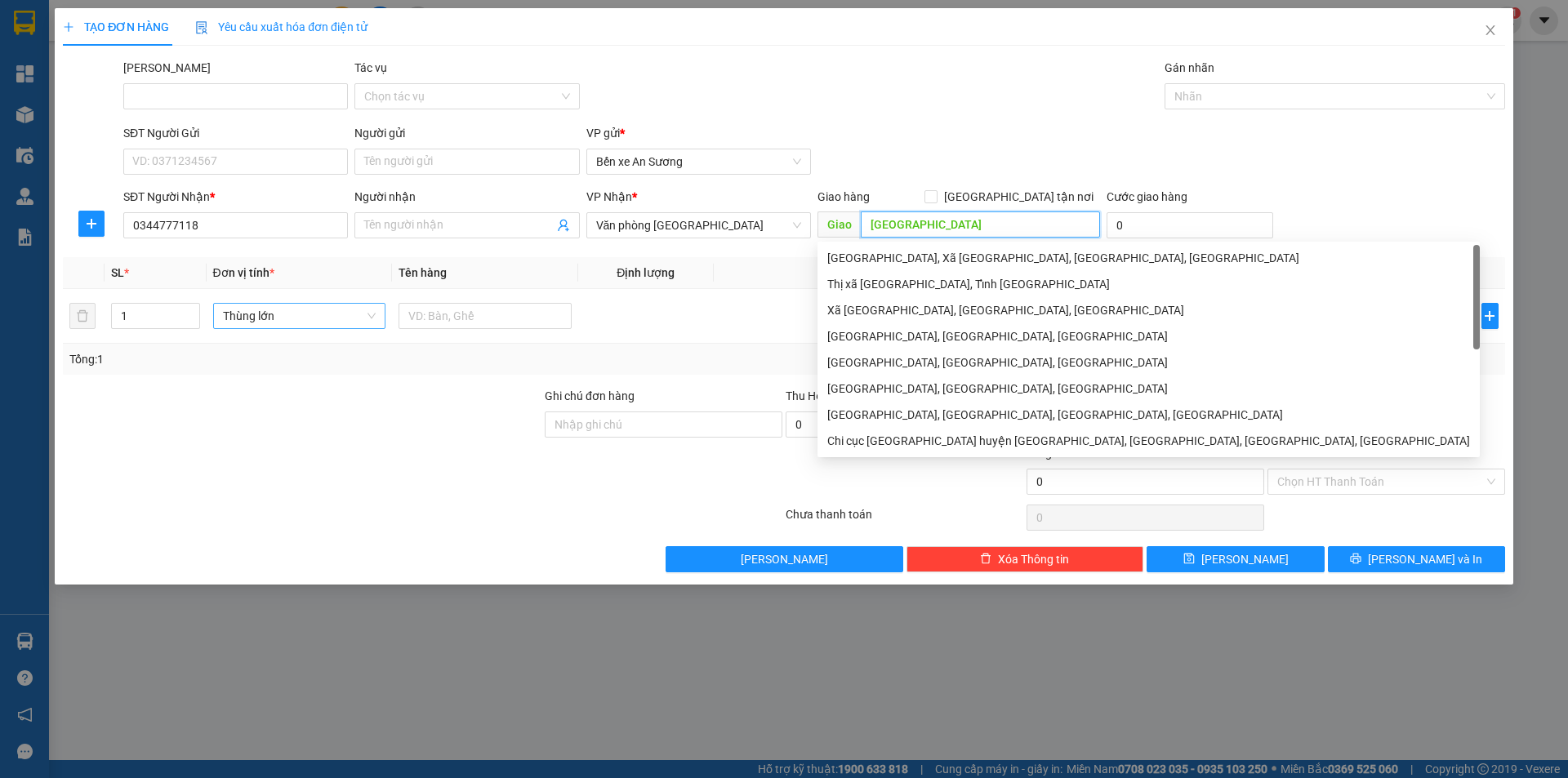
click at [919, 221] on input "Điện Bàn" at bounding box center [980, 224] width 239 height 26
click at [733, 303] on td at bounding box center [849, 316] width 271 height 55
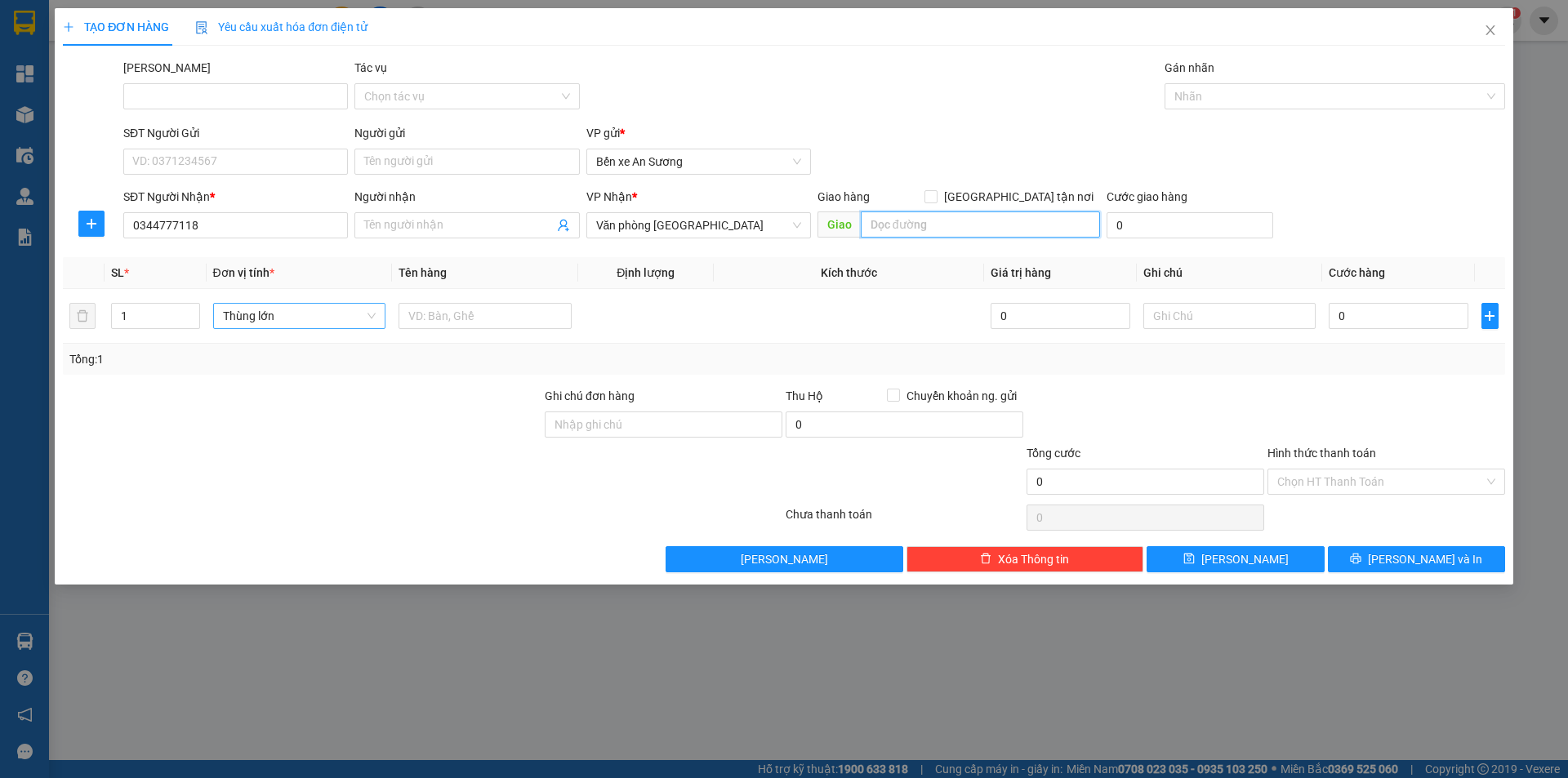
click at [903, 232] on input "search" at bounding box center [980, 224] width 239 height 26
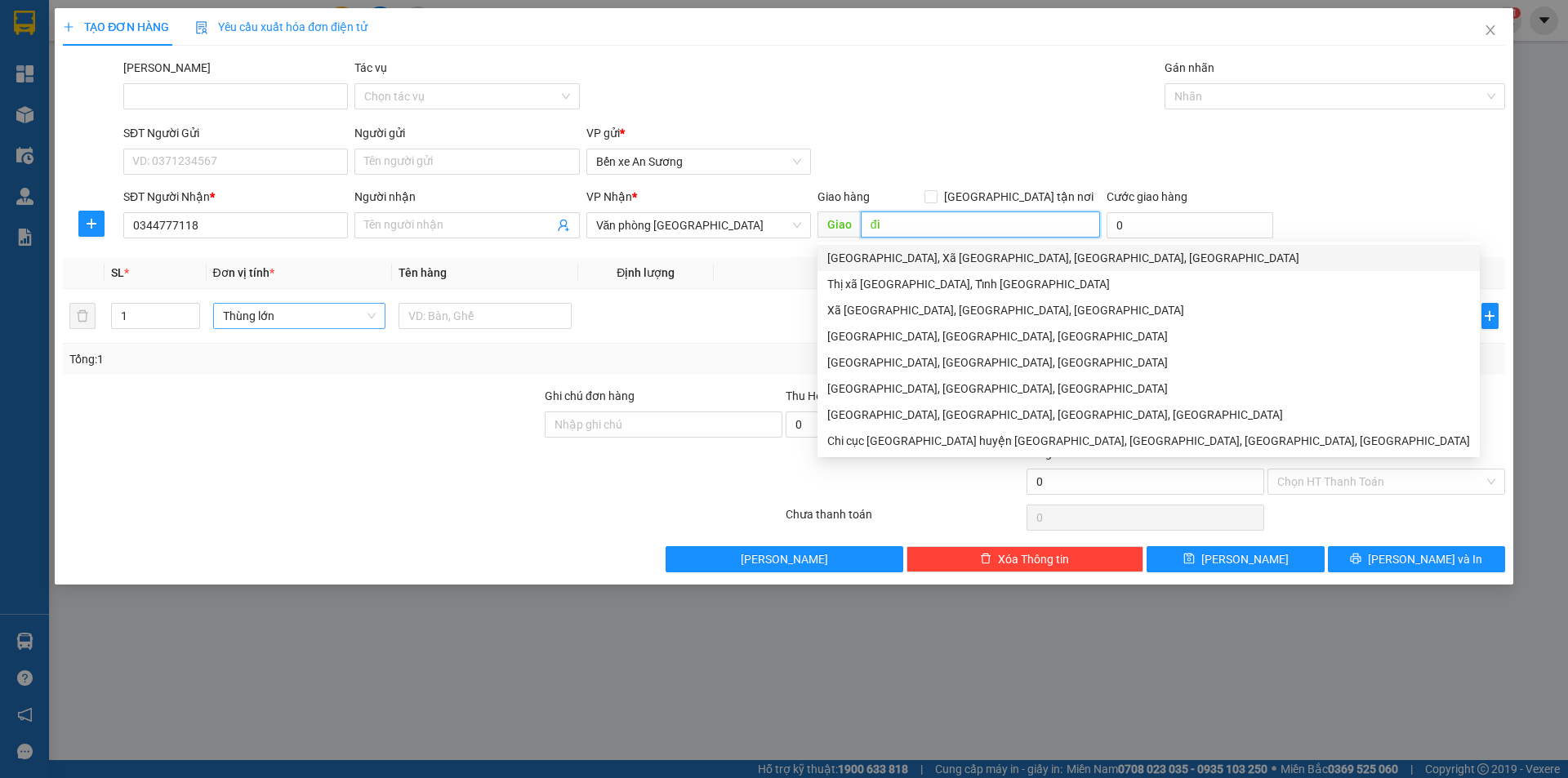
type input "đ"
type input "Điện Bàn"
click at [803, 320] on td at bounding box center [849, 316] width 271 height 55
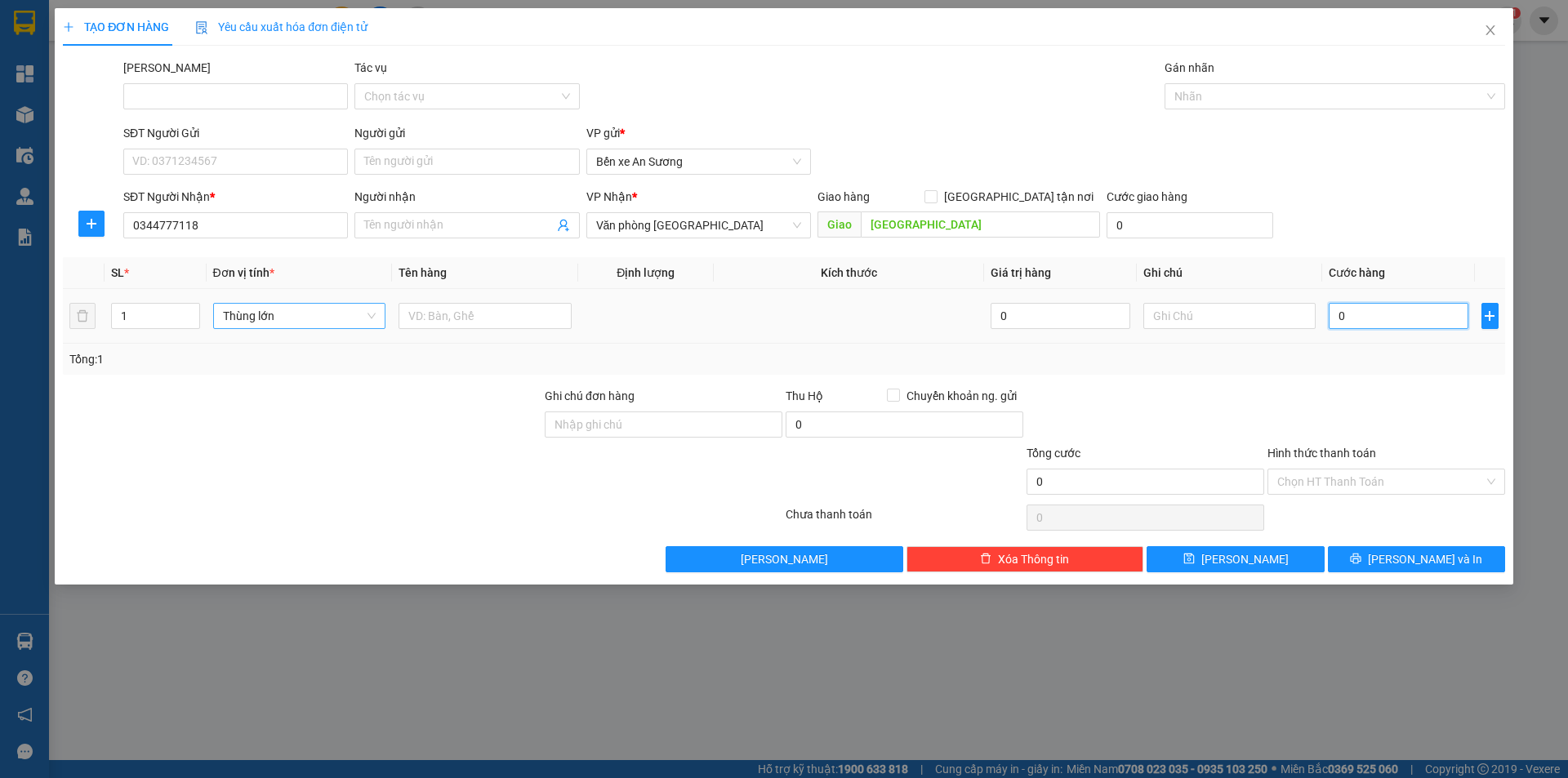
click at [1361, 318] on input "0" at bounding box center [1397, 316] width 139 height 26
type input "1"
type input "15"
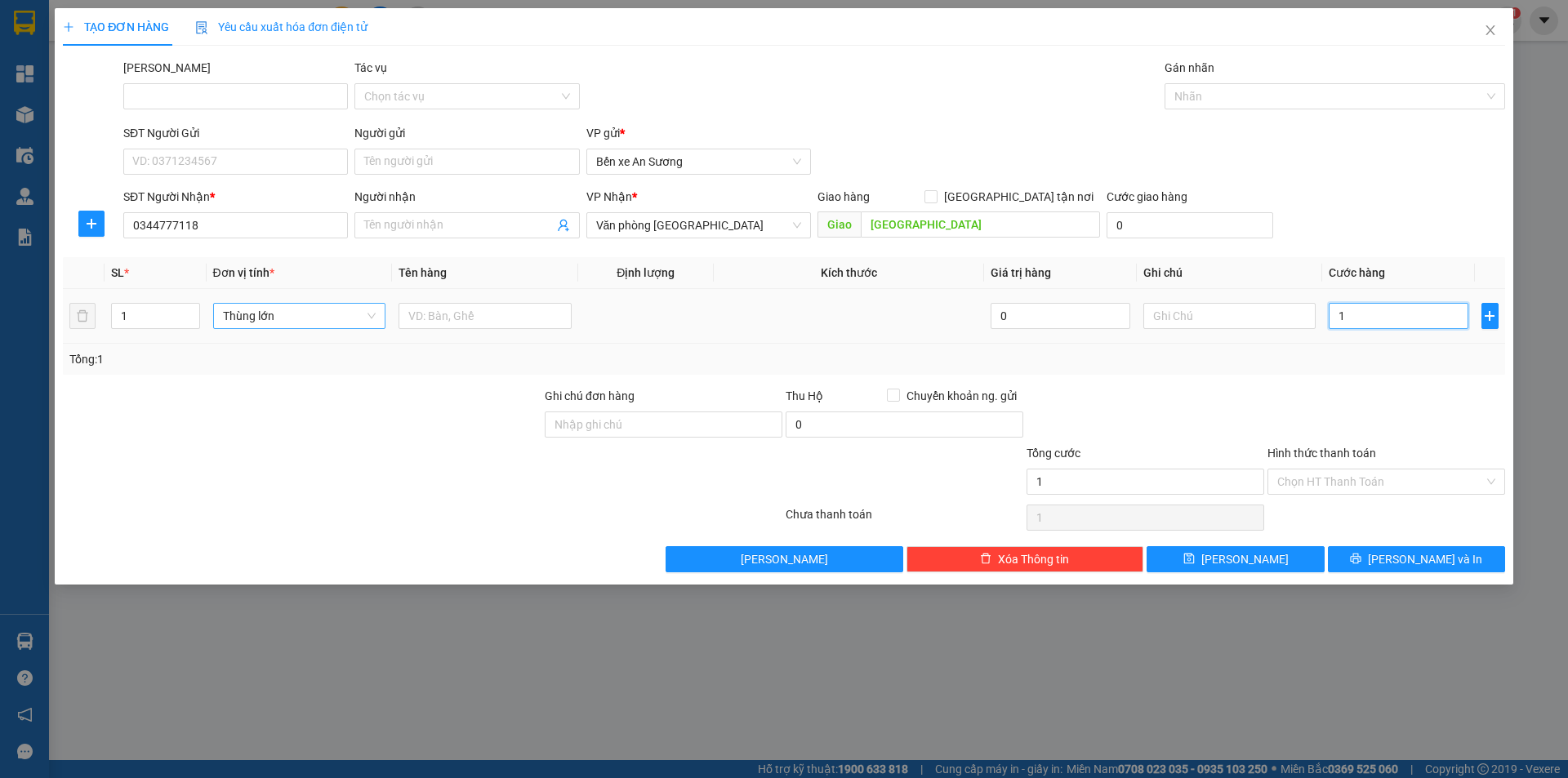
type input "15"
type input "150"
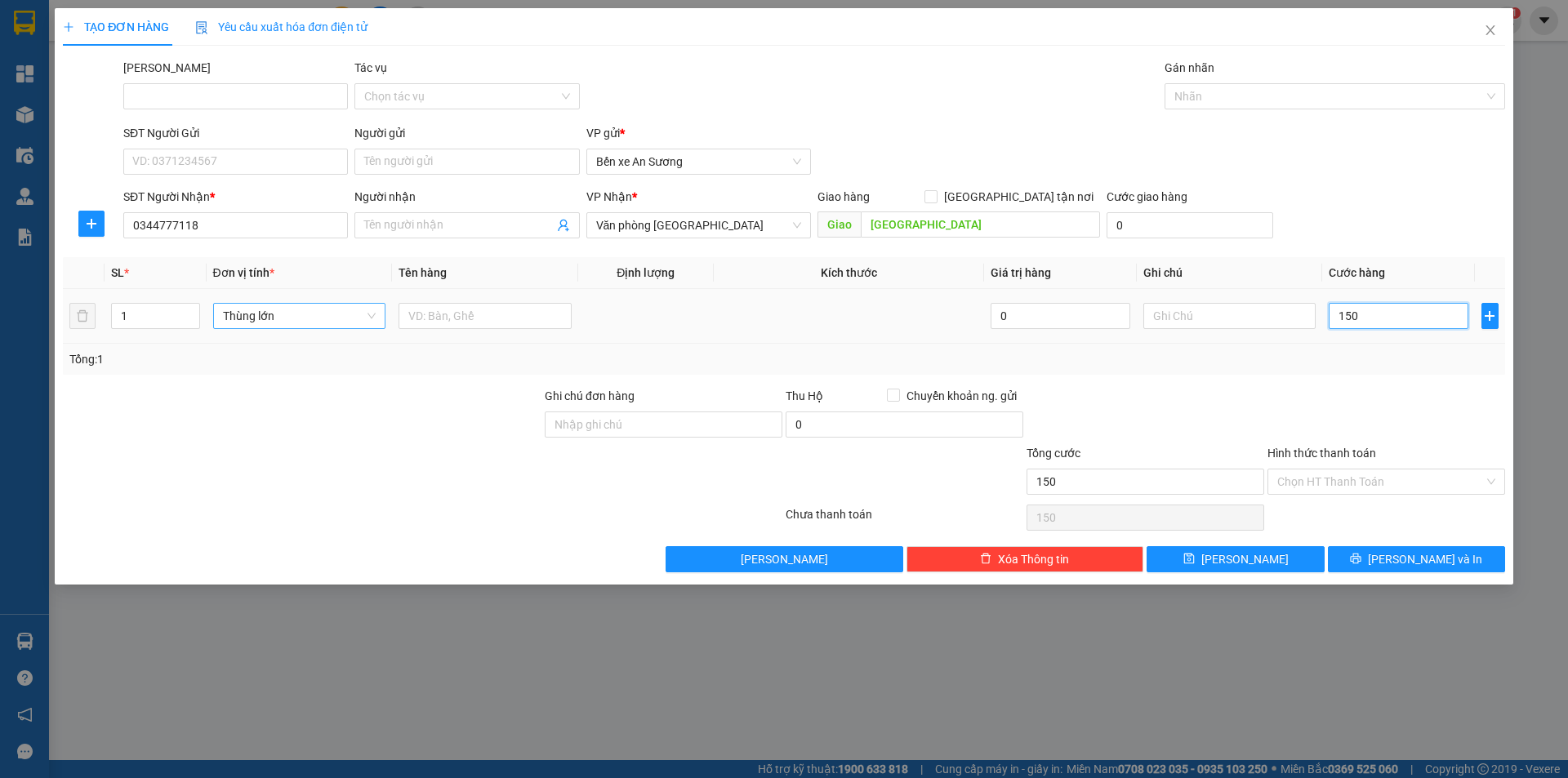
type input "1.500"
type input "15.000"
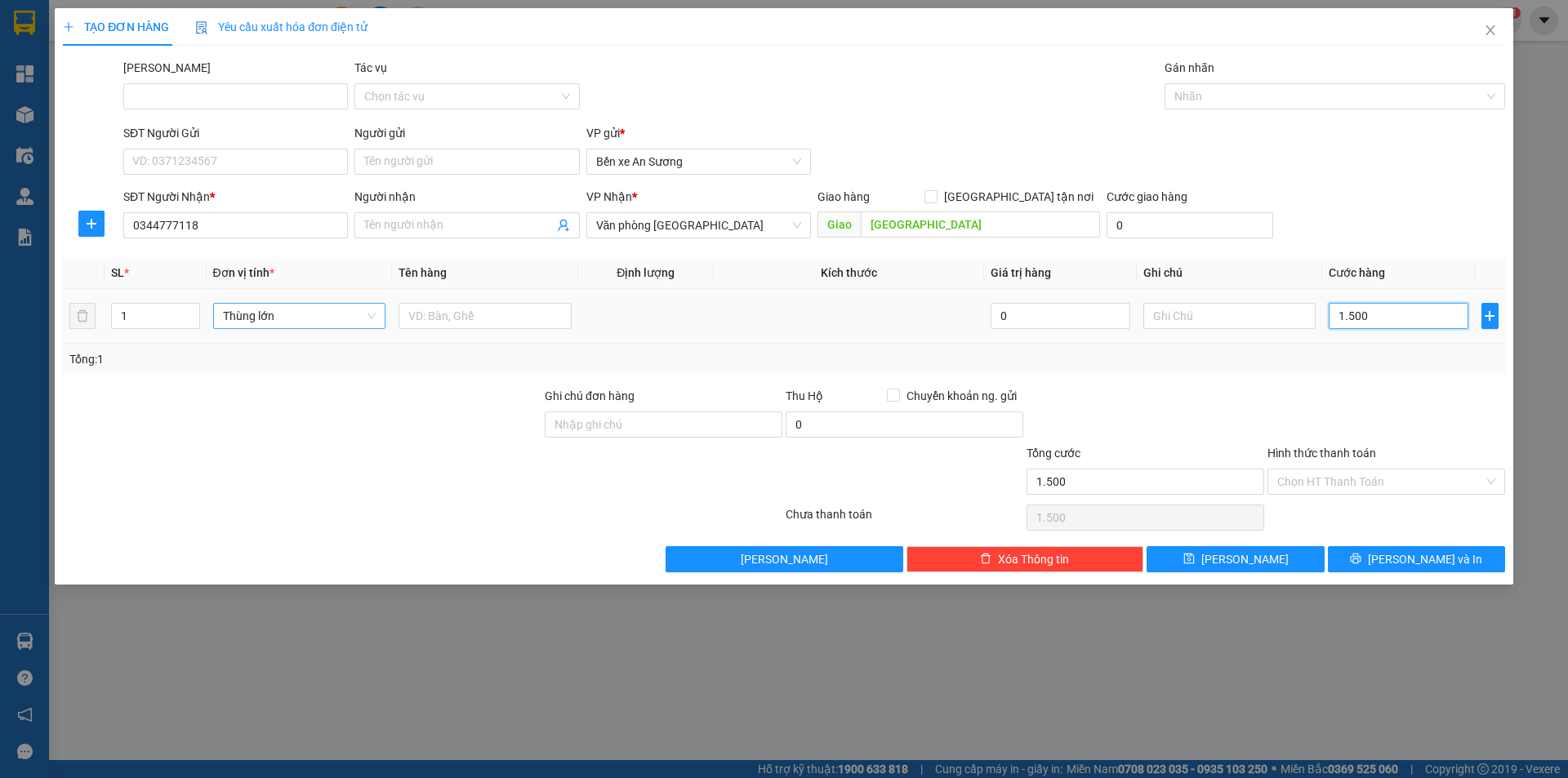
type input "15.000"
type input "150.000"
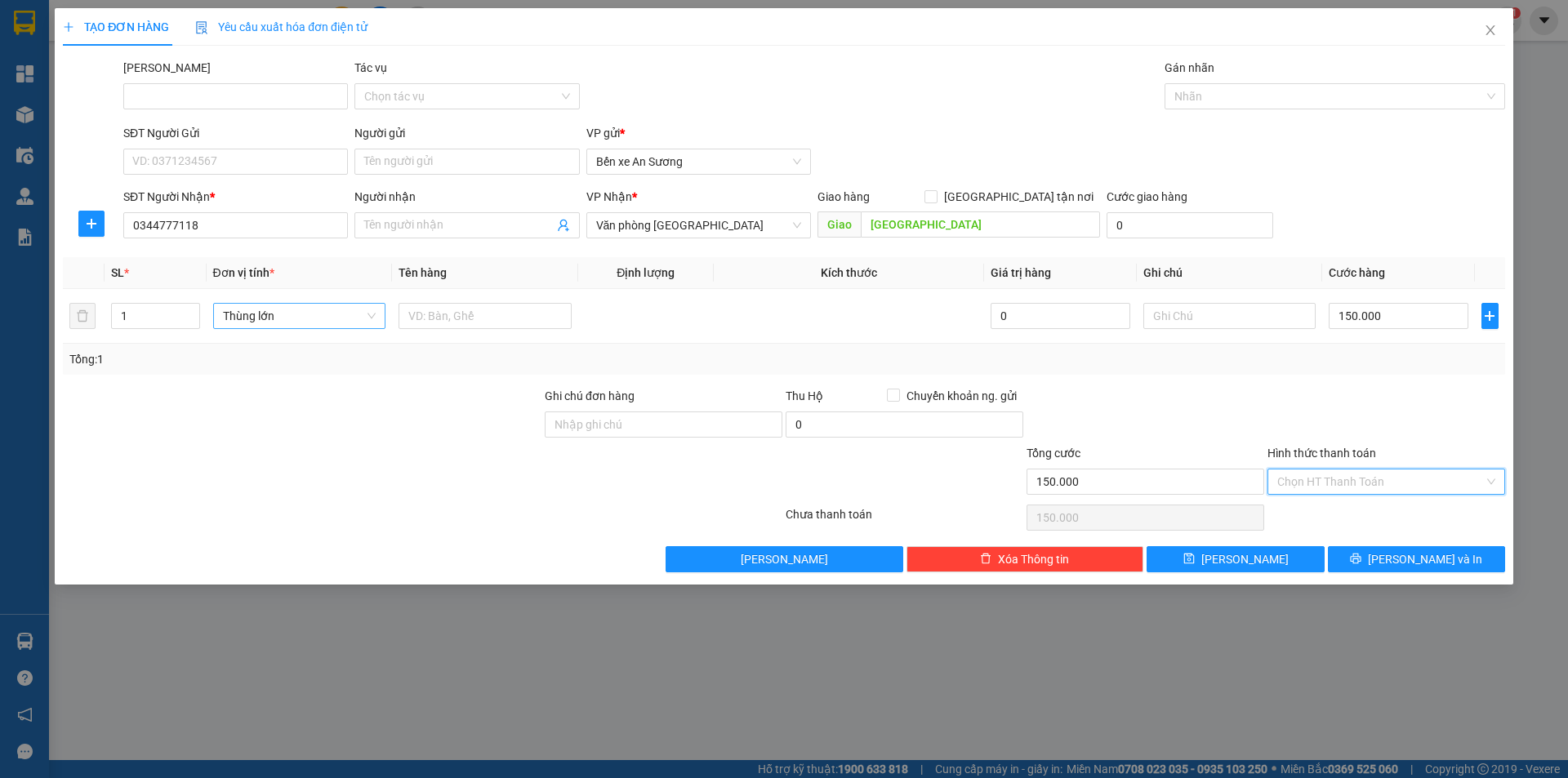
click at [1343, 491] on input "Hình thức thanh toán" at bounding box center [1380, 482] width 207 height 24
click at [1326, 518] on div "Tại văn phòng" at bounding box center [1385, 513] width 218 height 18
type input "0"
click at [1361, 550] on button "Lưu và In" at bounding box center [1416, 558] width 177 height 26
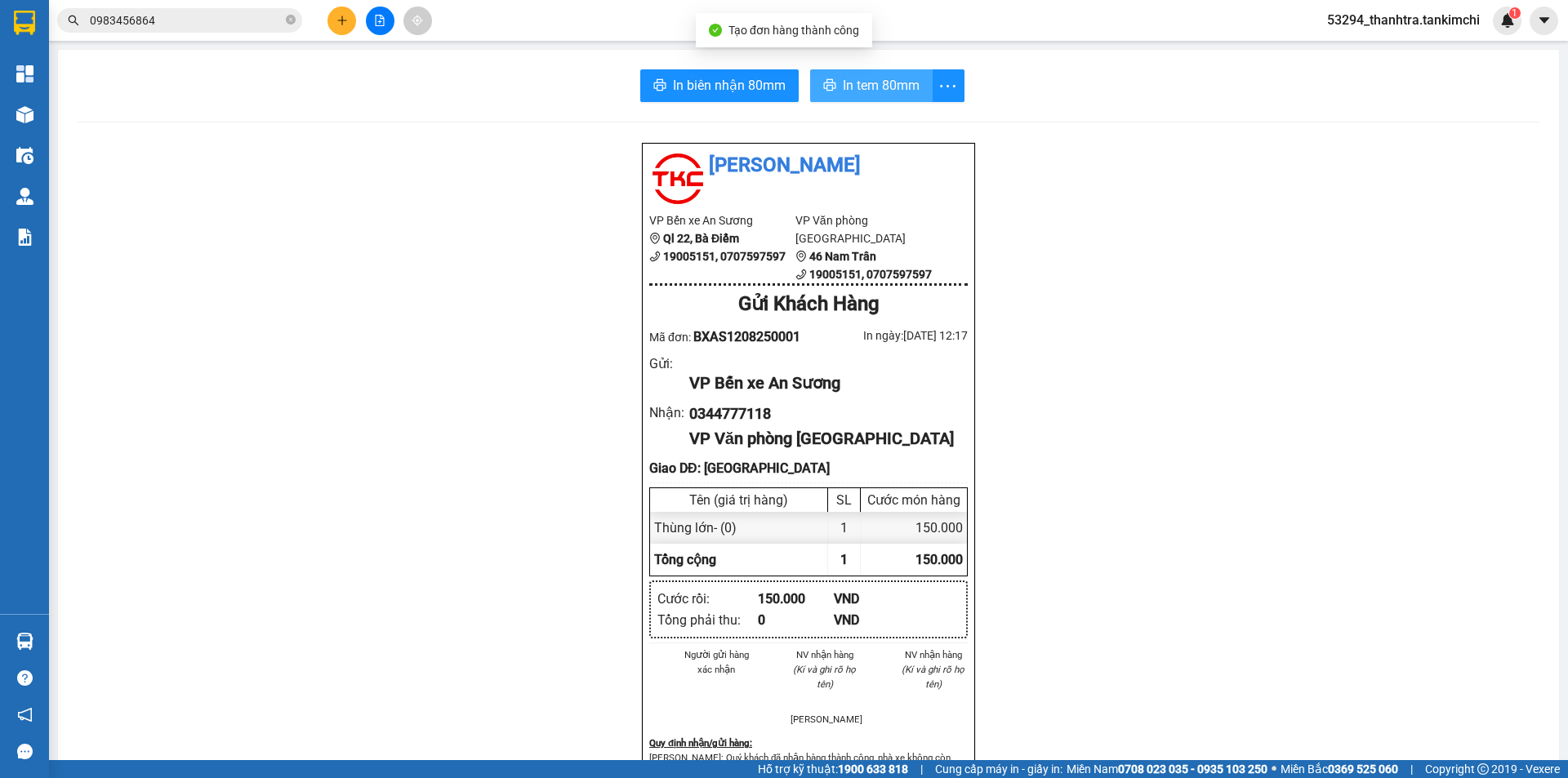
drag, startPoint x: 859, startPoint y: 79, endPoint x: 831, endPoint y: 94, distance: 31.8
click at [857, 80] on span "In tem 80mm" at bounding box center [880, 85] width 77 height 20
